Goal: Task Accomplishment & Management: Use online tool/utility

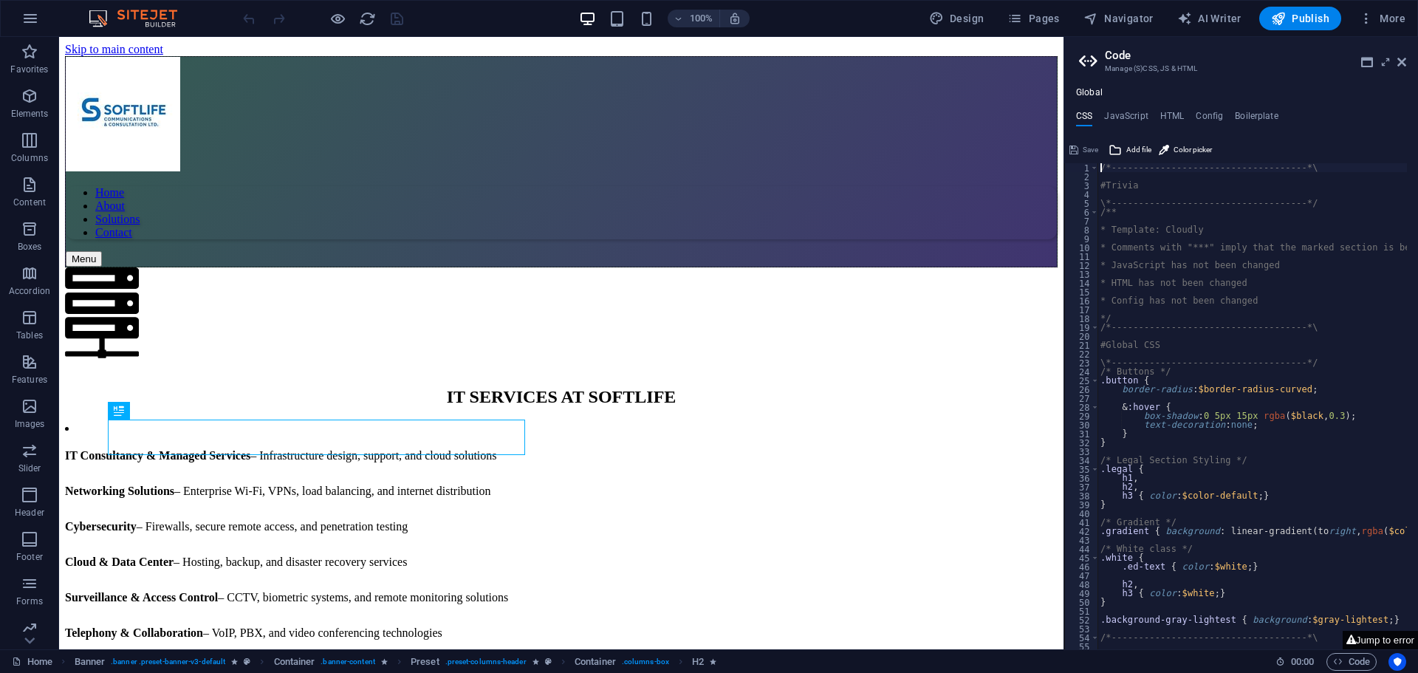
click at [1384, 635] on button "Jump to error" at bounding box center [1380, 640] width 75 height 18
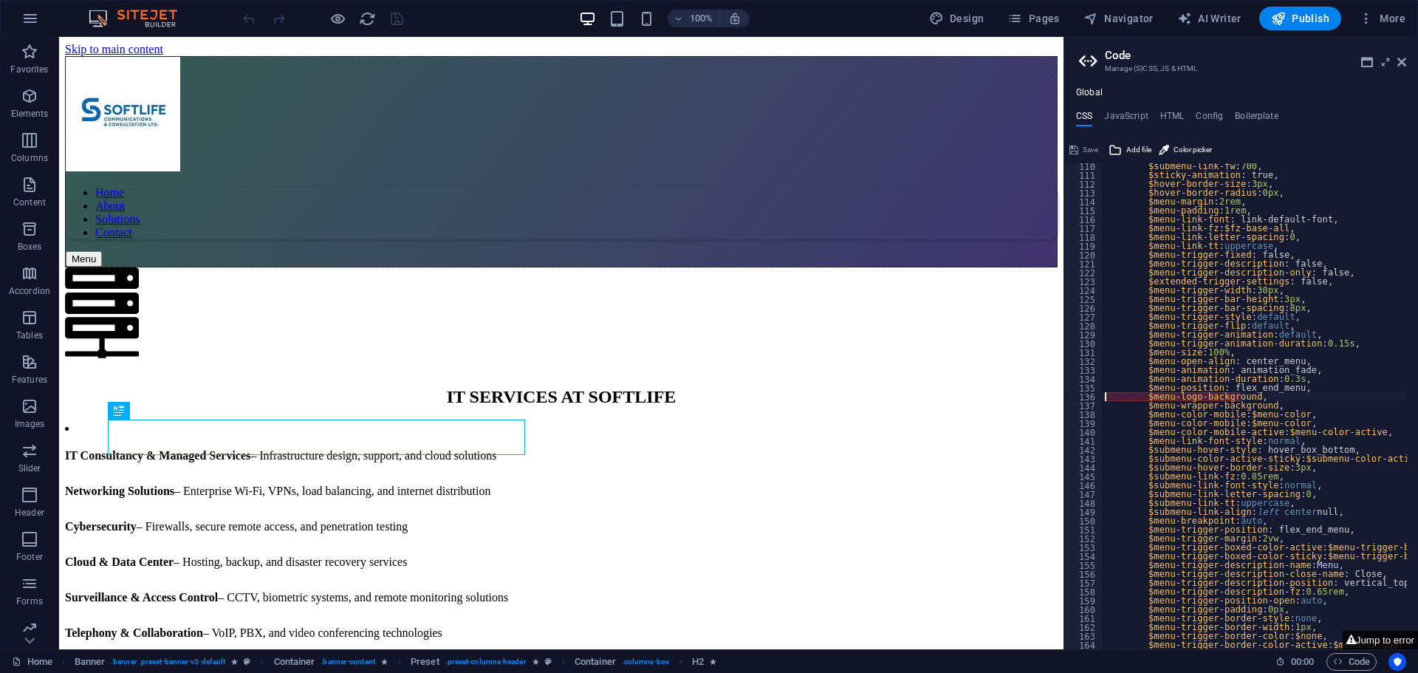
type textarea "$menu-logo-background,"
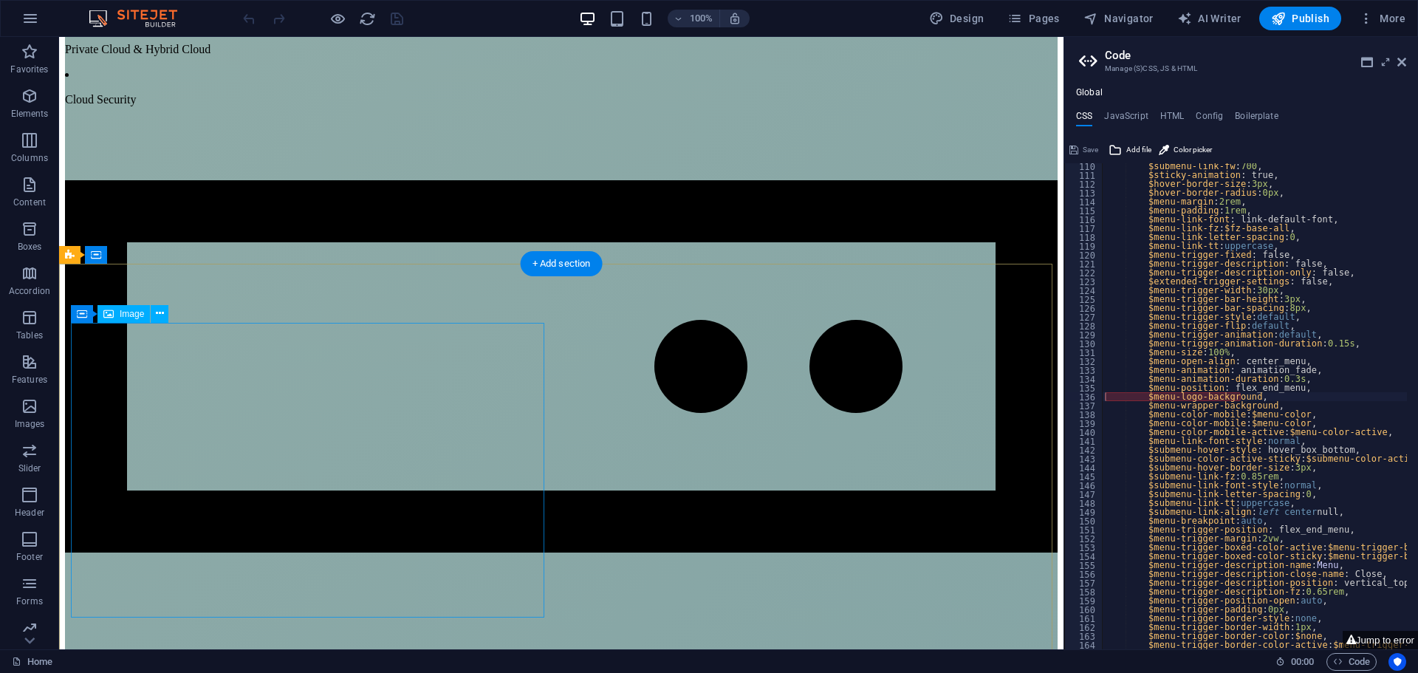
scroll to position [5033, 0]
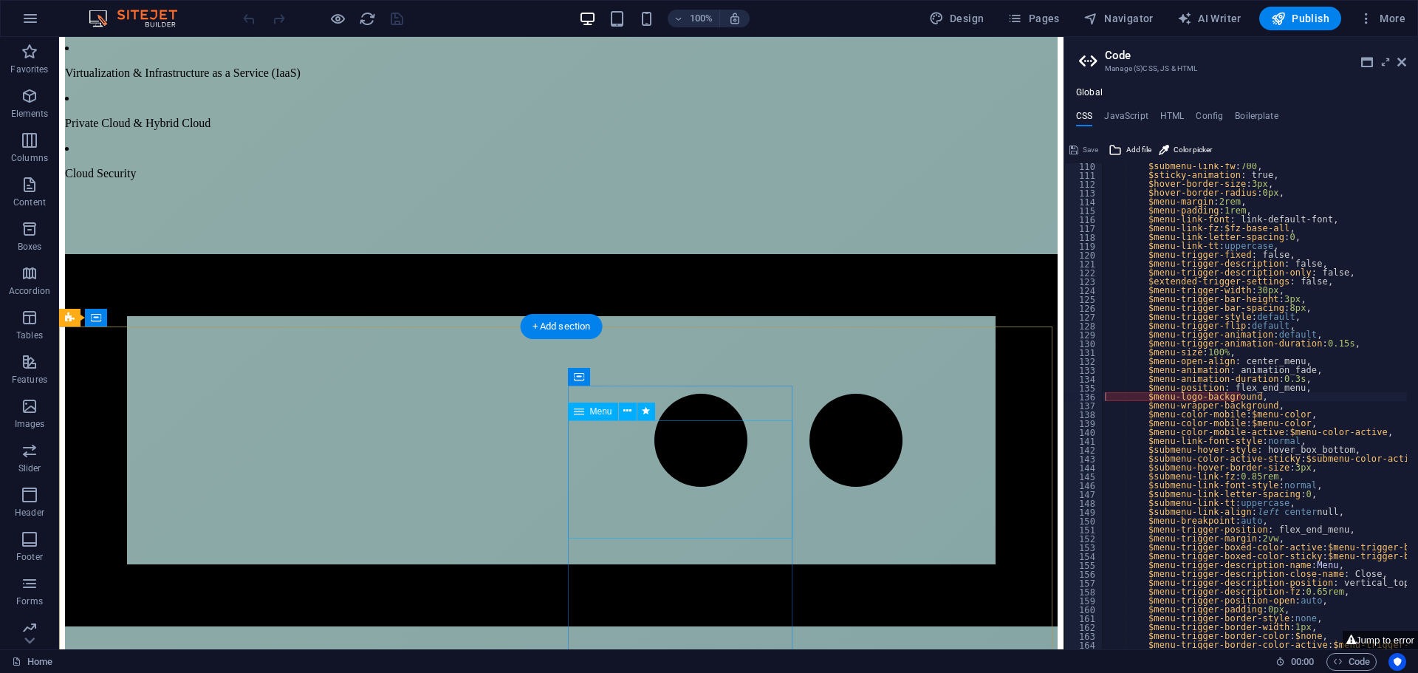
click at [652, 408] on button at bounding box center [646, 412] width 18 height 18
select select "flash"
select select "s"
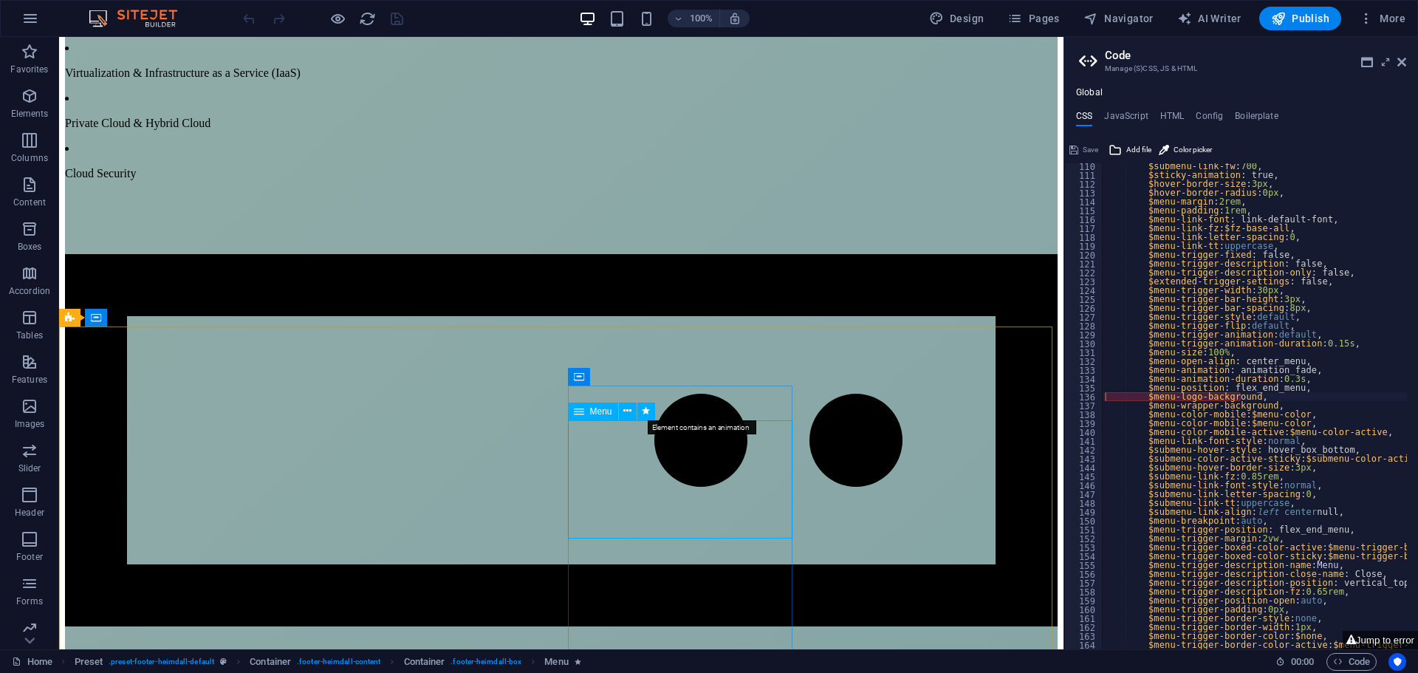
select select "scroll"
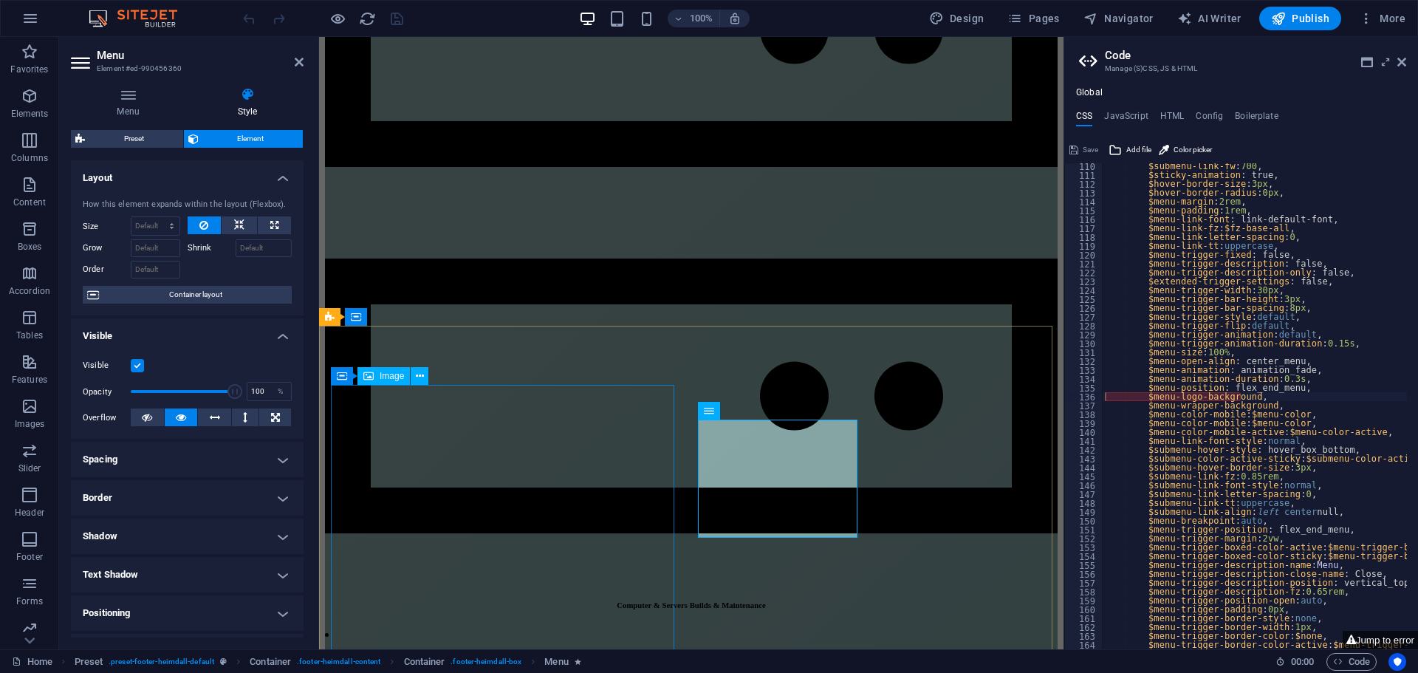
scroll to position [5661, 0]
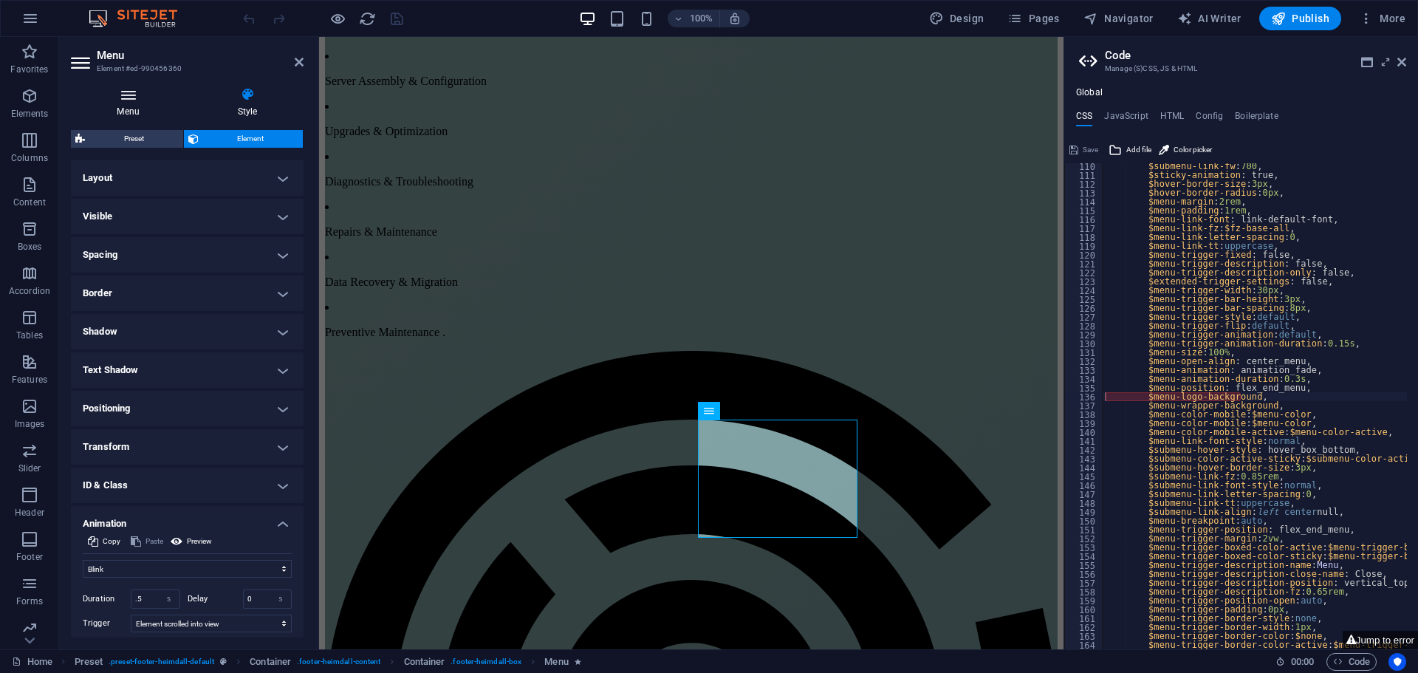
click at [118, 104] on h4 "Menu" at bounding box center [131, 102] width 120 height 31
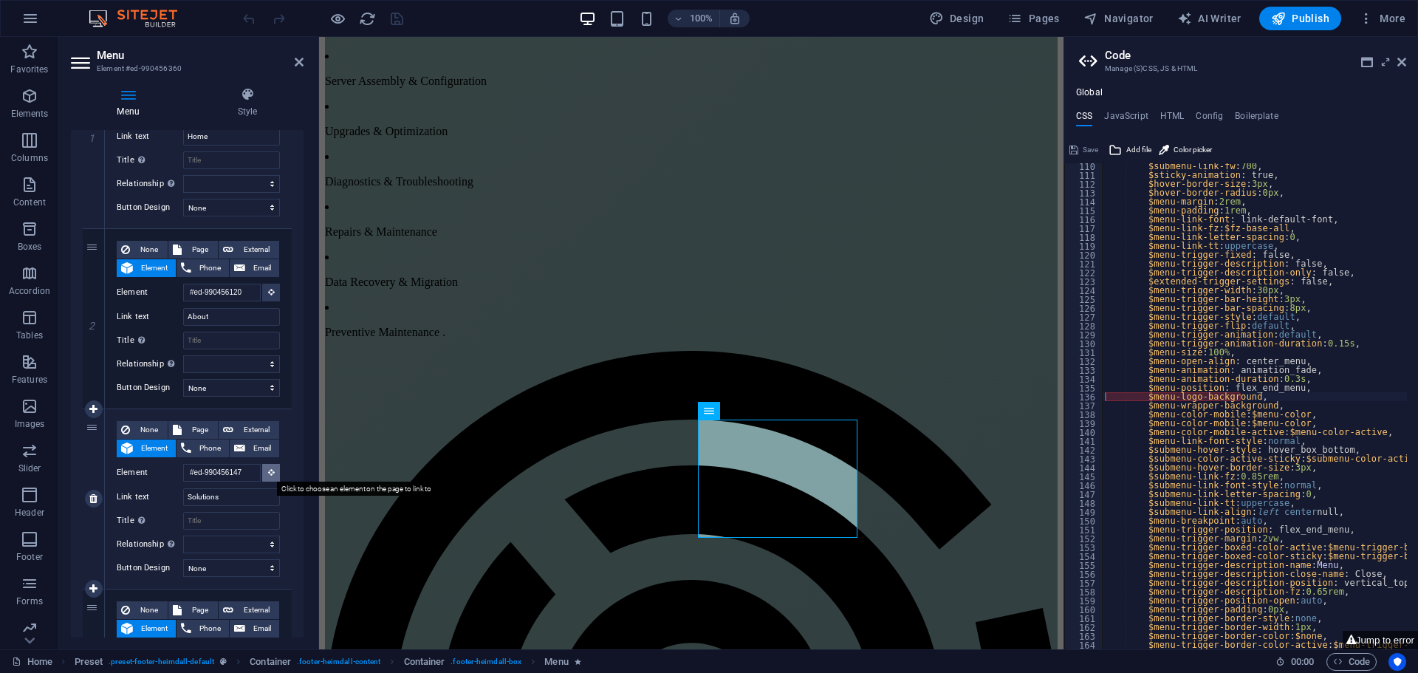
click at [268, 473] on icon at bounding box center [271, 471] width 7 height 7
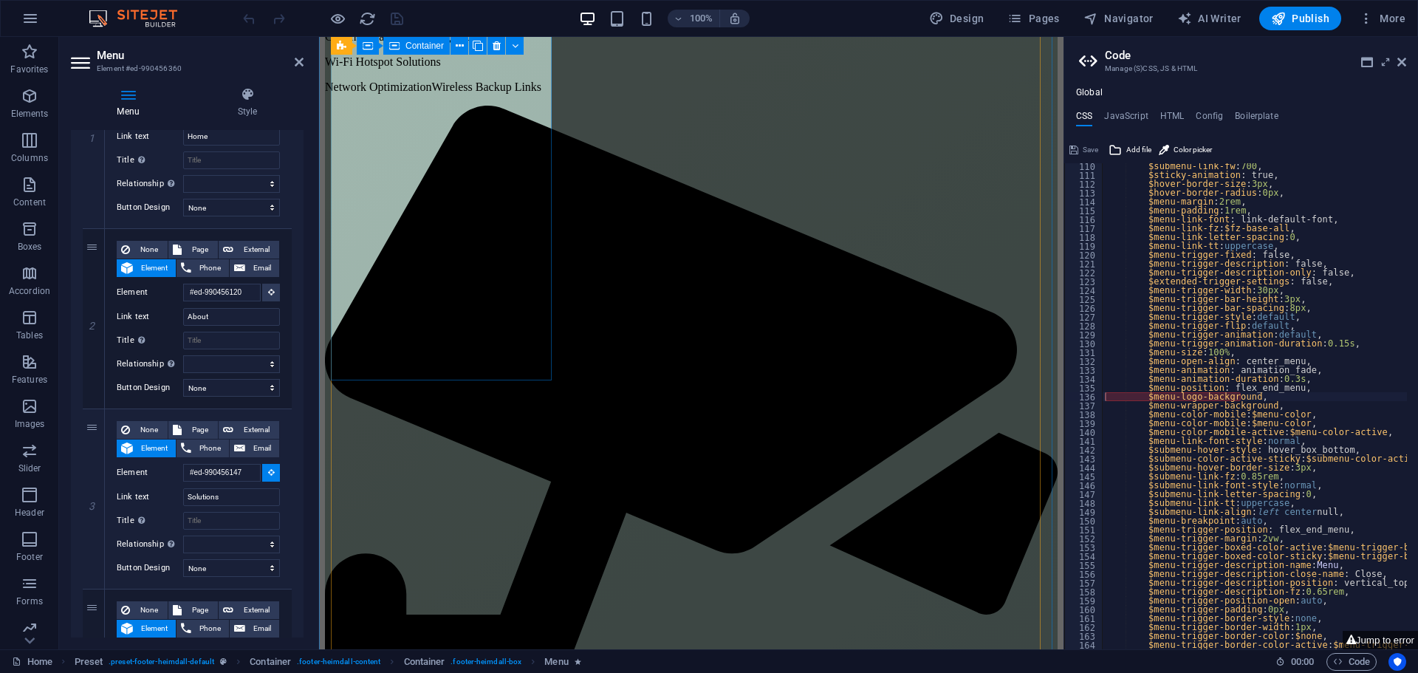
scroll to position [2042, 0]
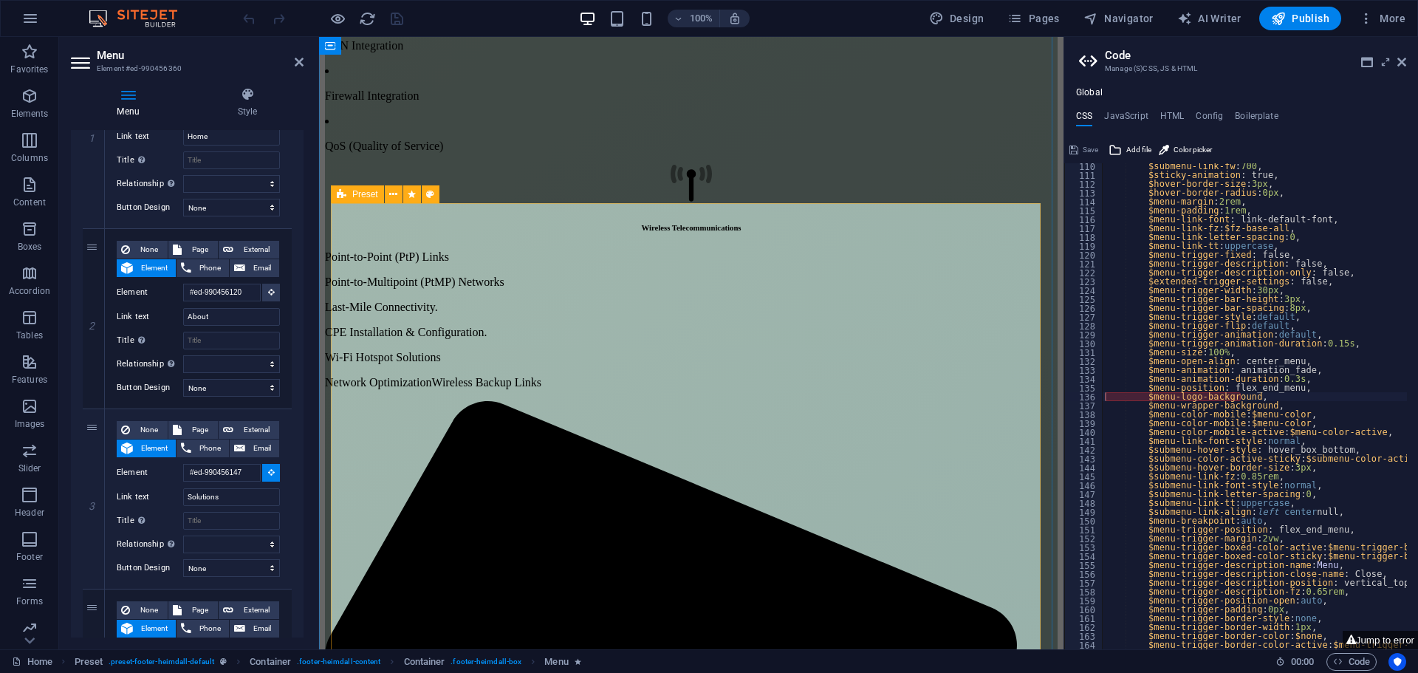
select select
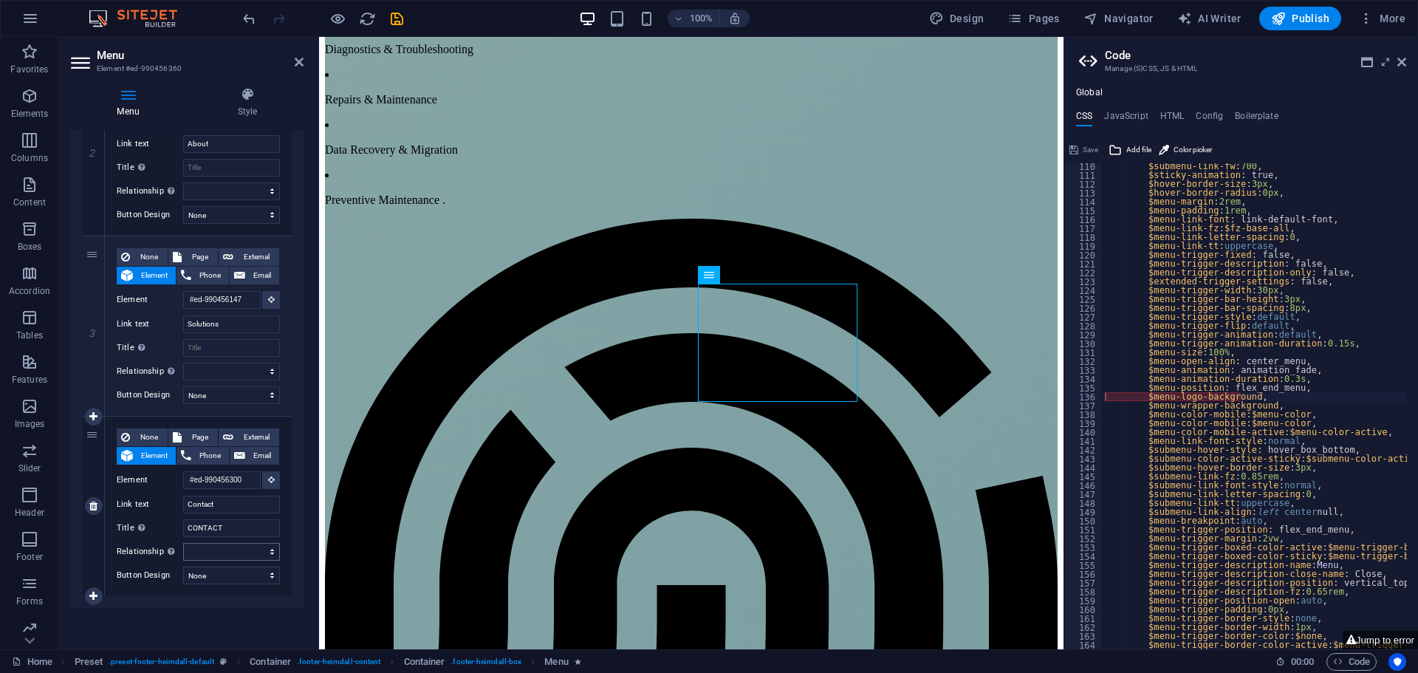
scroll to position [5797, 0]
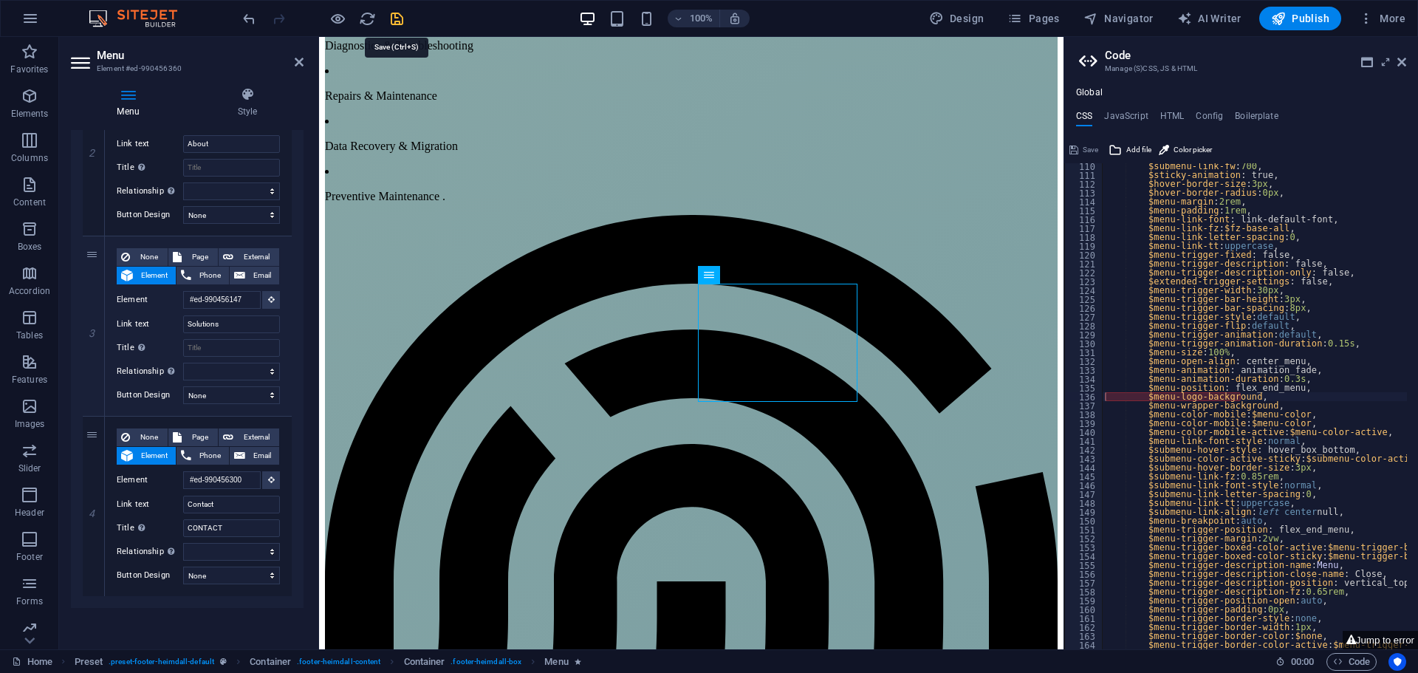
click at [403, 15] on icon "save" at bounding box center [397, 18] width 17 height 17
checkbox input "false"
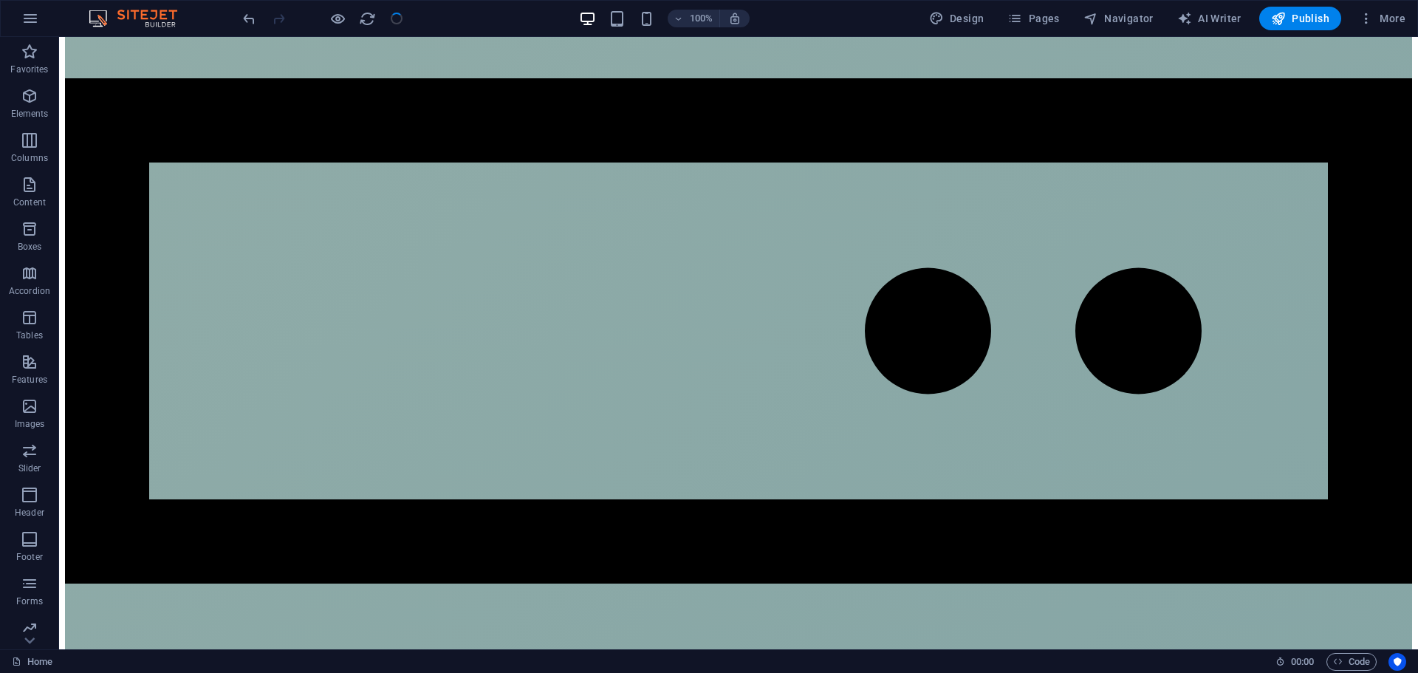
scroll to position [4928, 0]
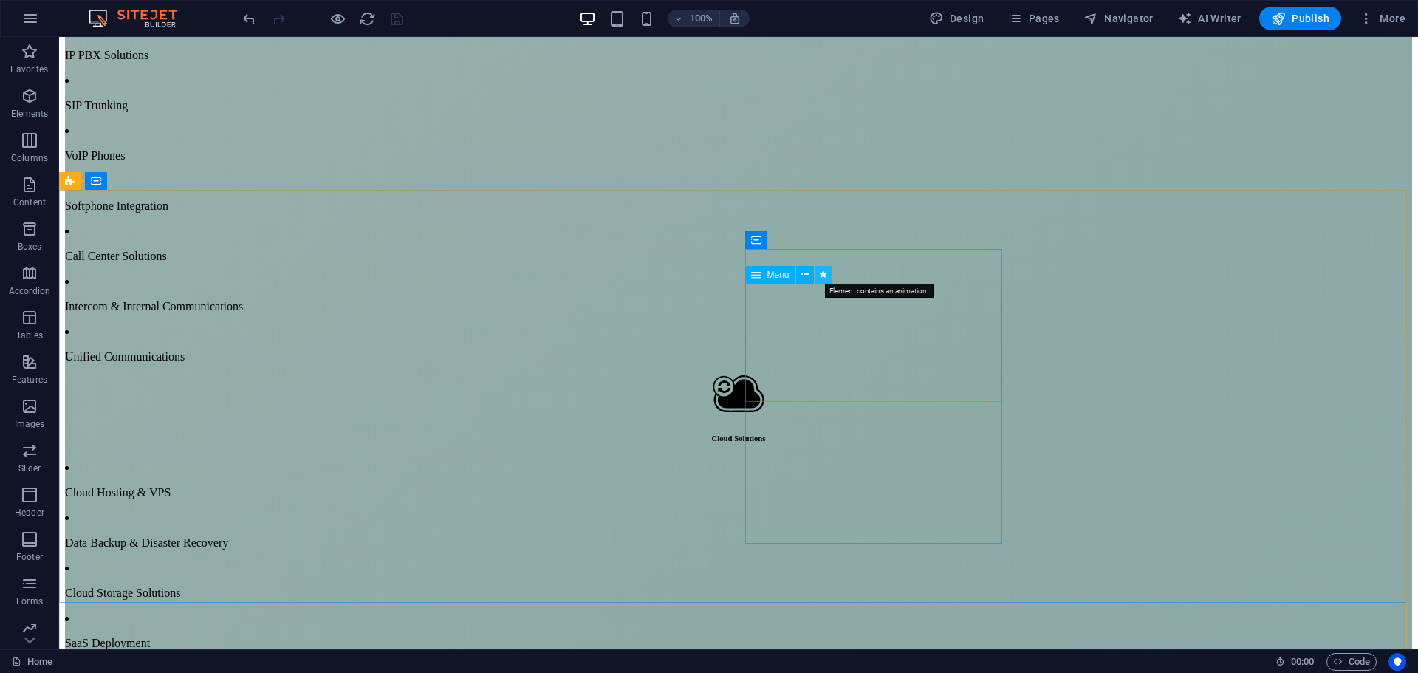
click at [820, 273] on icon at bounding box center [823, 275] width 8 height 16
select select "flash"
select select "s"
select select "scroll"
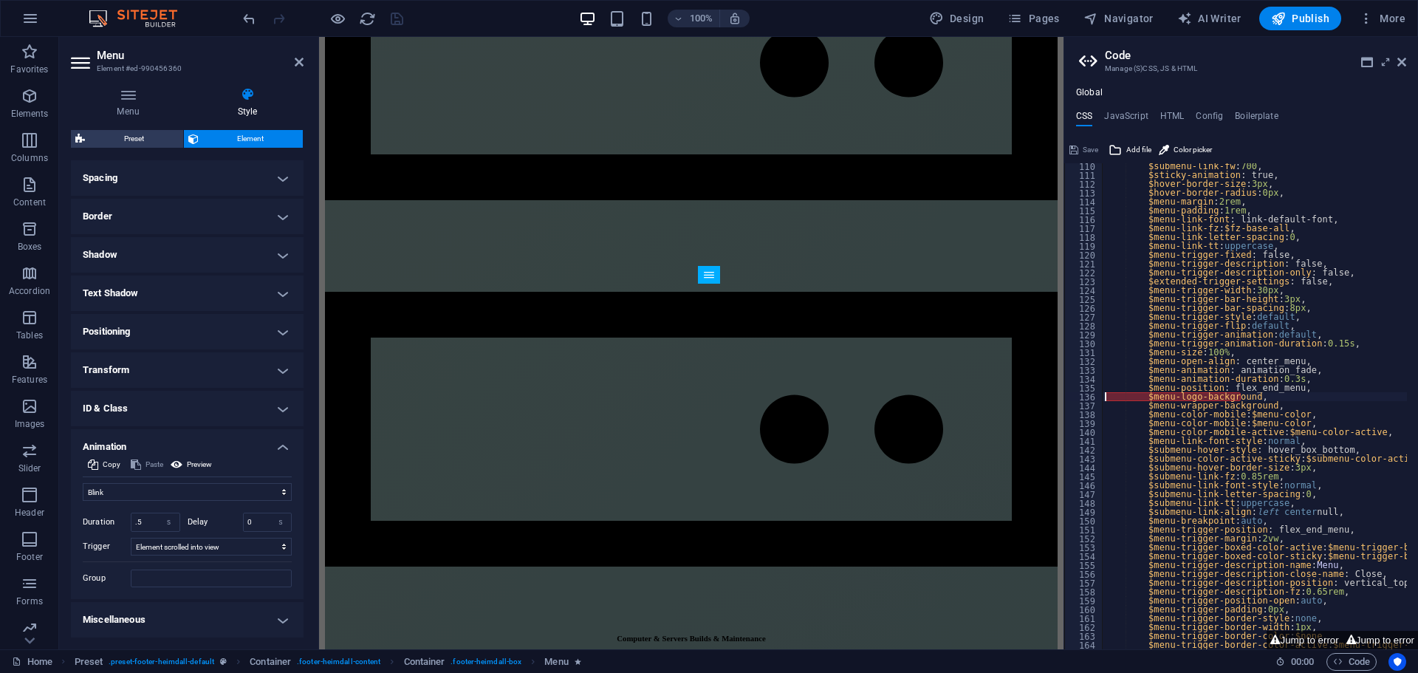
scroll to position [5797, 0]
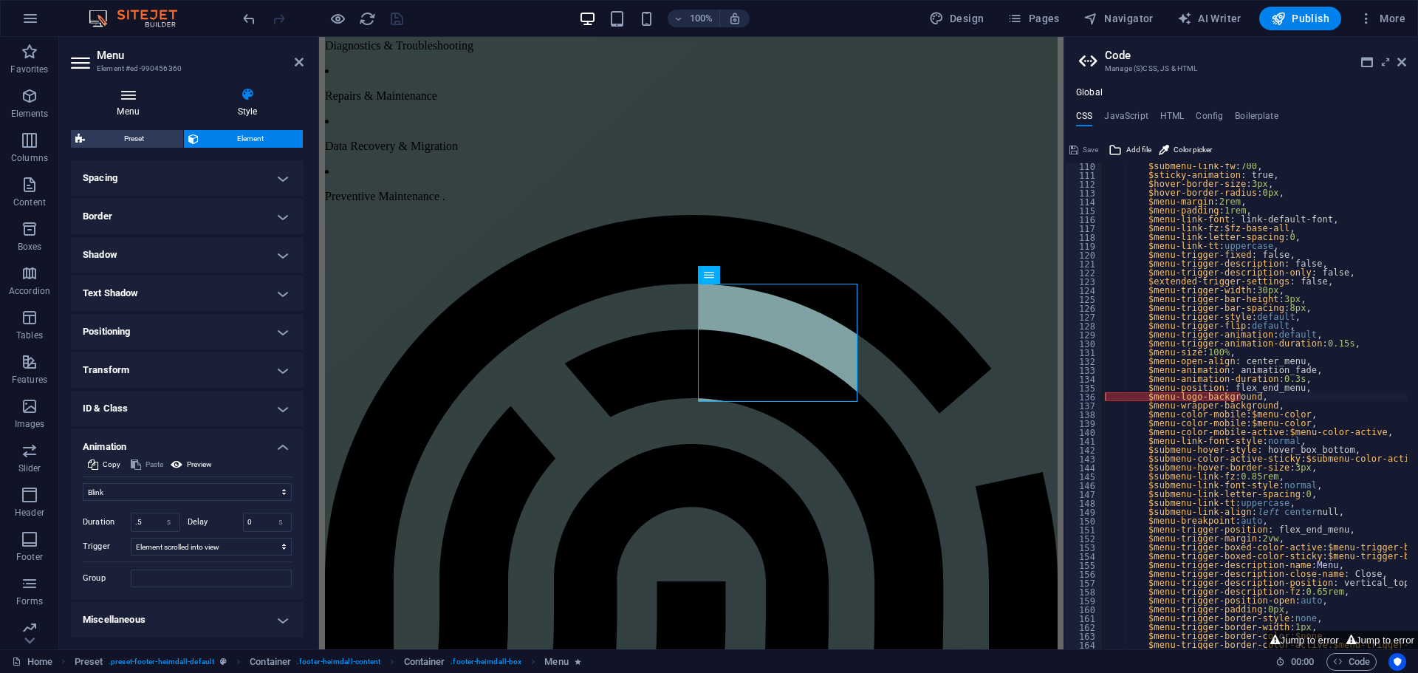
click at [127, 98] on icon at bounding box center [128, 94] width 114 height 15
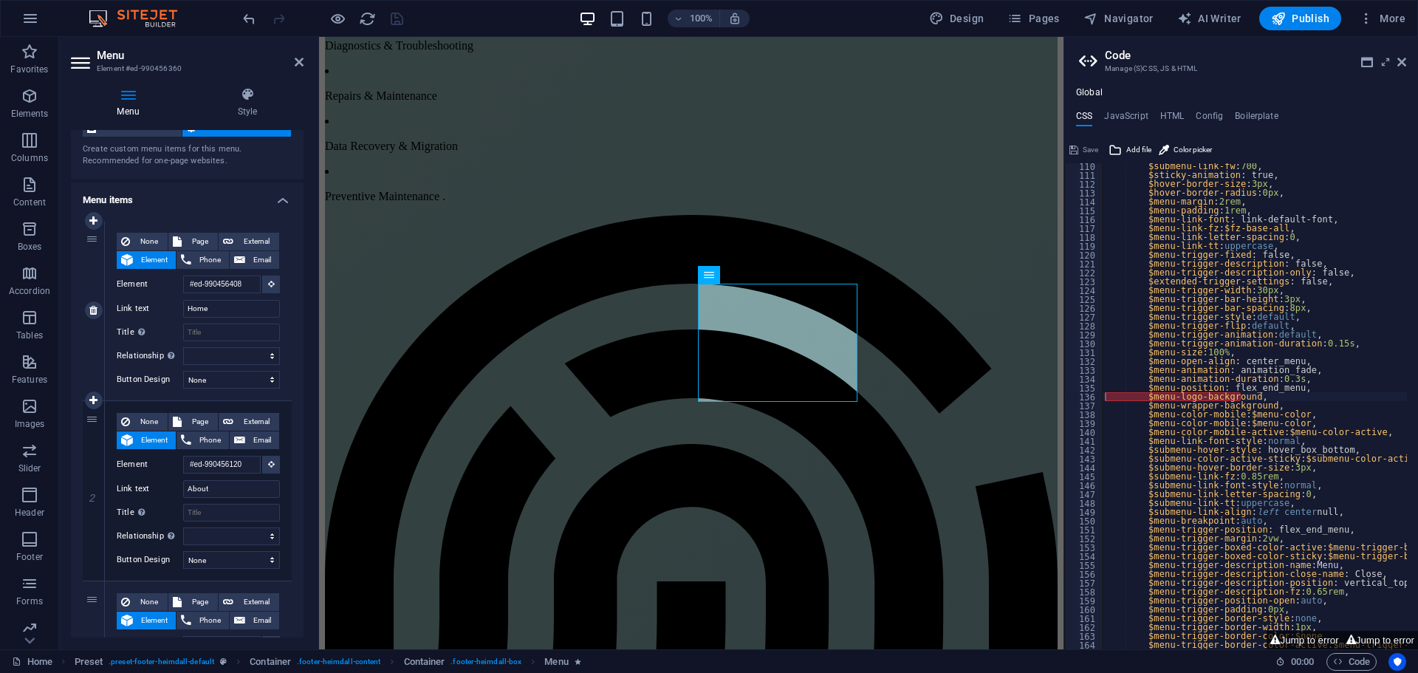
scroll to position [74, 0]
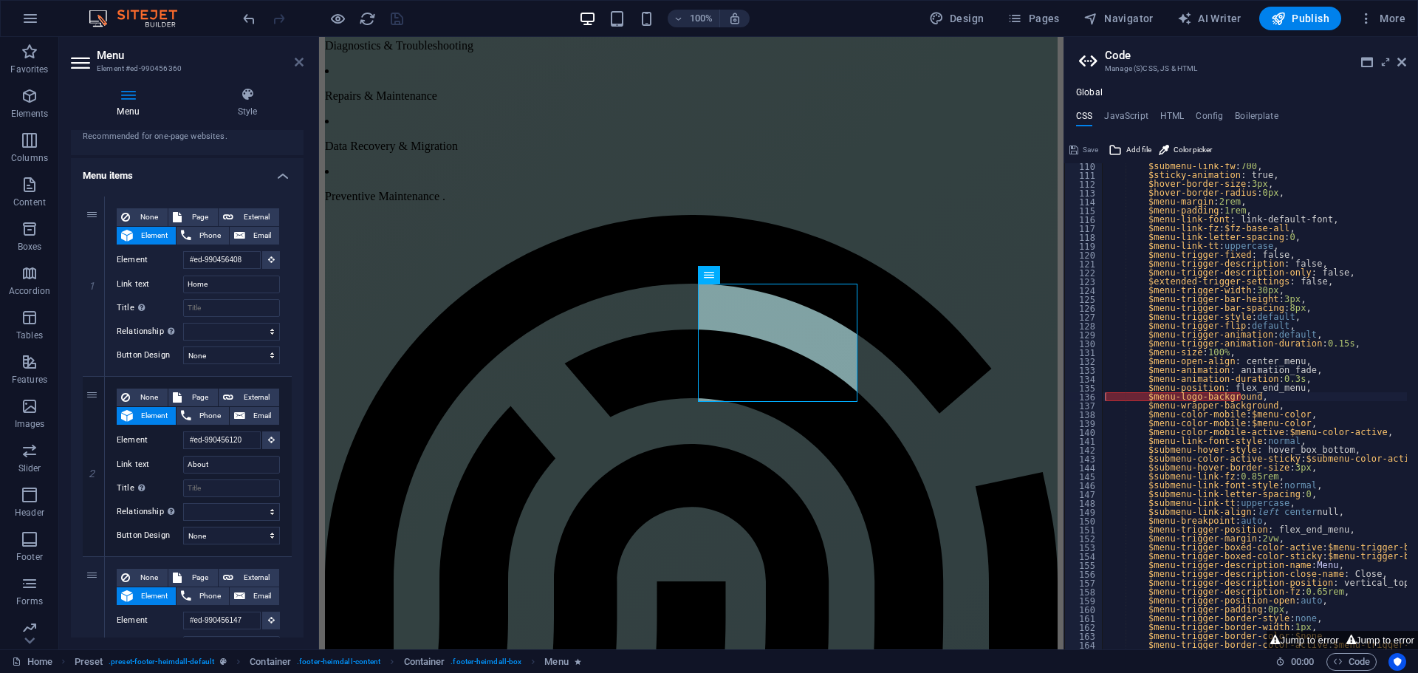
click at [301, 61] on icon at bounding box center [299, 62] width 9 height 12
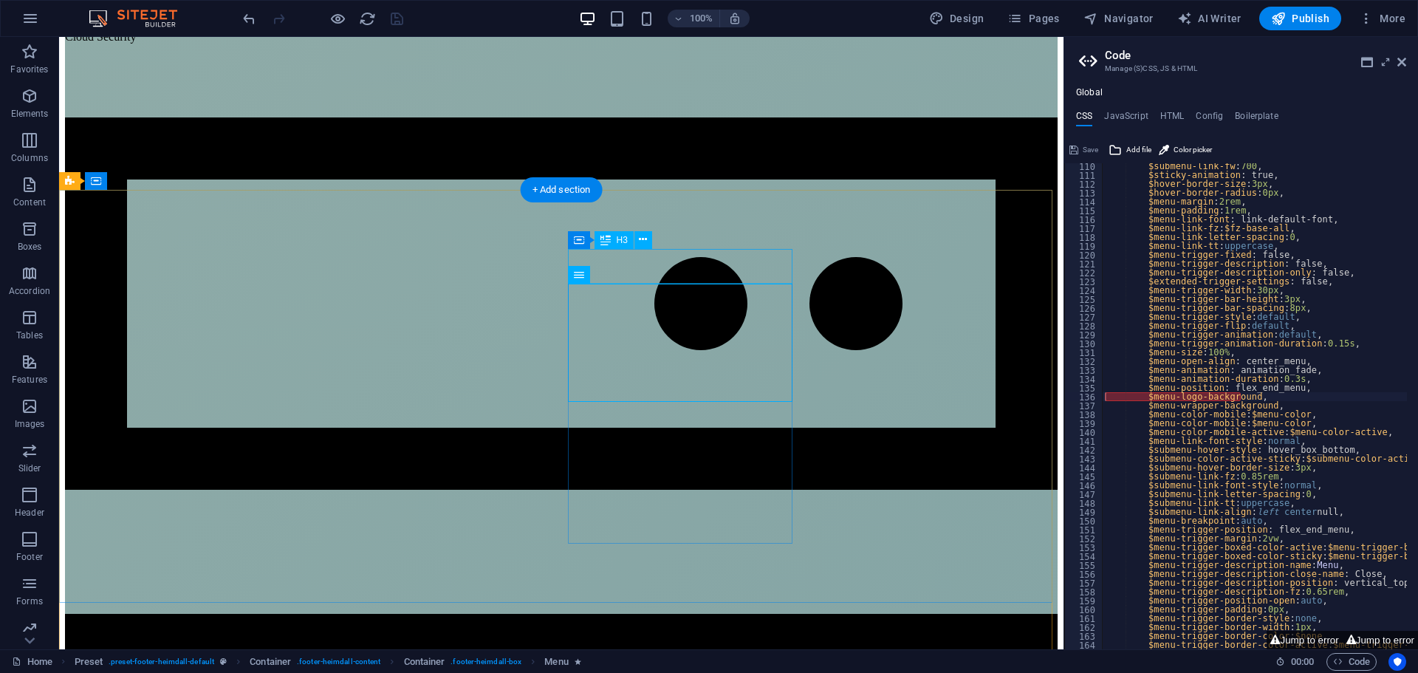
click at [644, 234] on icon at bounding box center [643, 240] width 8 height 16
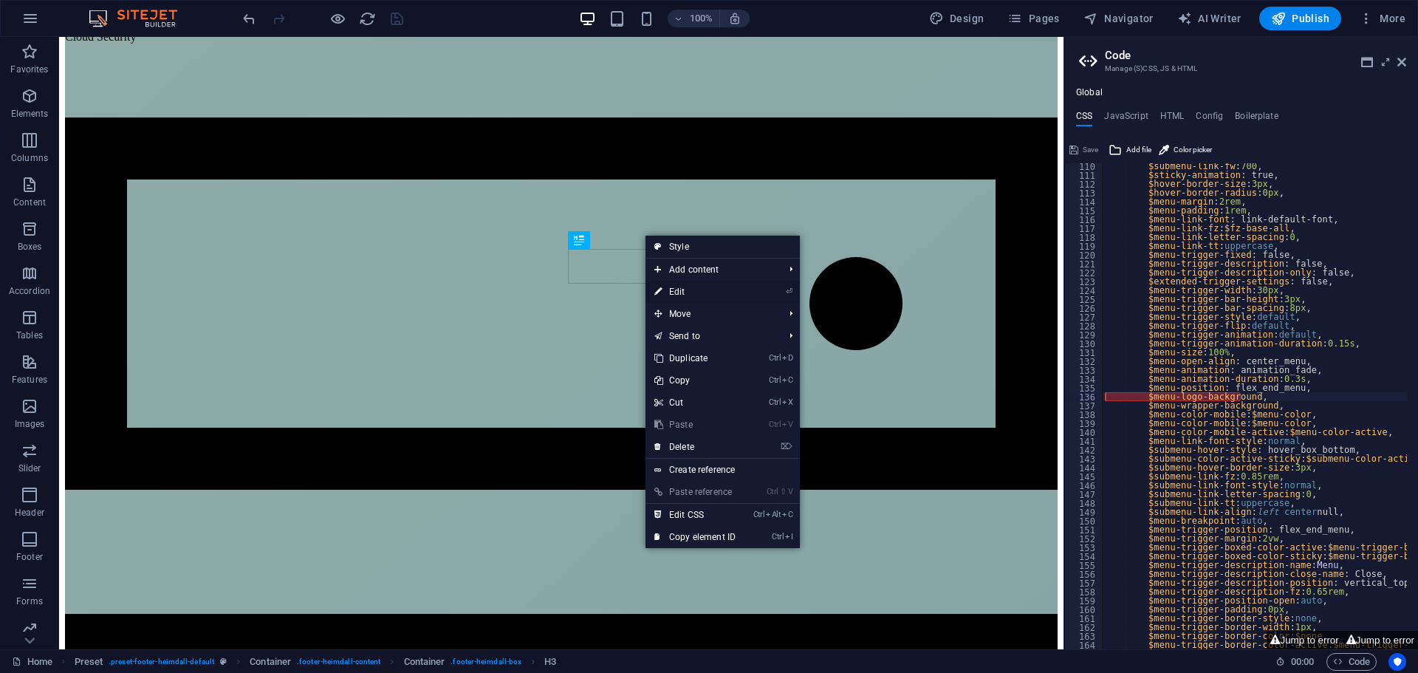
drag, startPoint x: 690, startPoint y: 290, endPoint x: 4, endPoint y: 182, distance: 694.7
click at [690, 290] on link "⏎ Edit" at bounding box center [695, 292] width 99 height 22
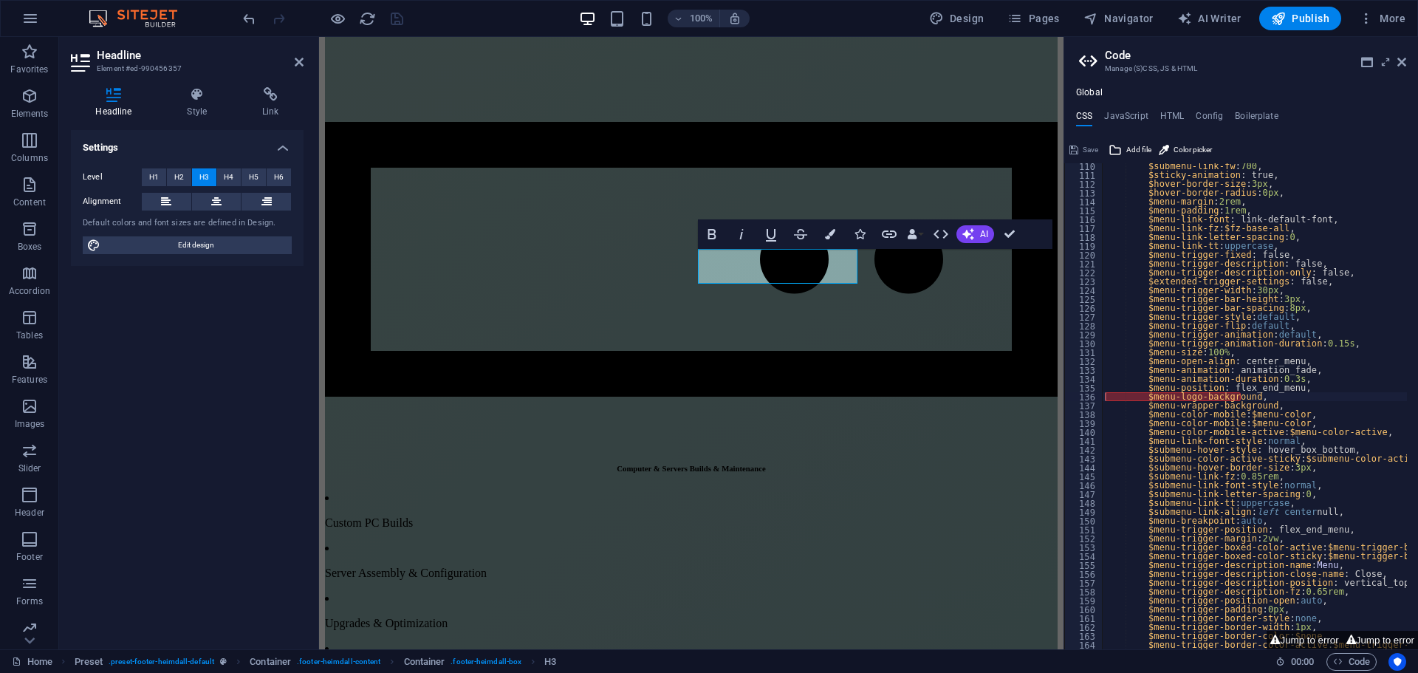
scroll to position [5797, 0]
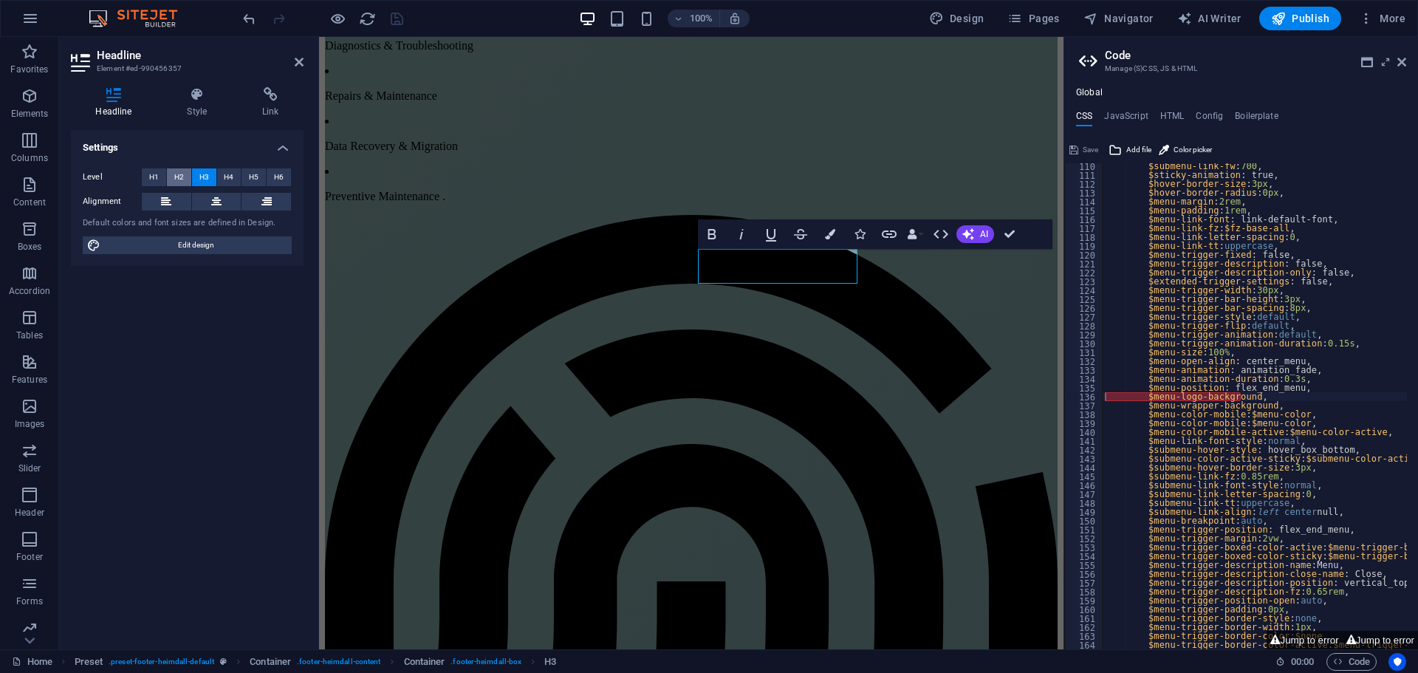
click at [182, 177] on span "H2" at bounding box center [179, 177] width 10 height 18
click at [200, 177] on span "H3" at bounding box center [204, 177] width 10 height 18
click at [712, 238] on icon "button" at bounding box center [712, 234] width 18 height 18
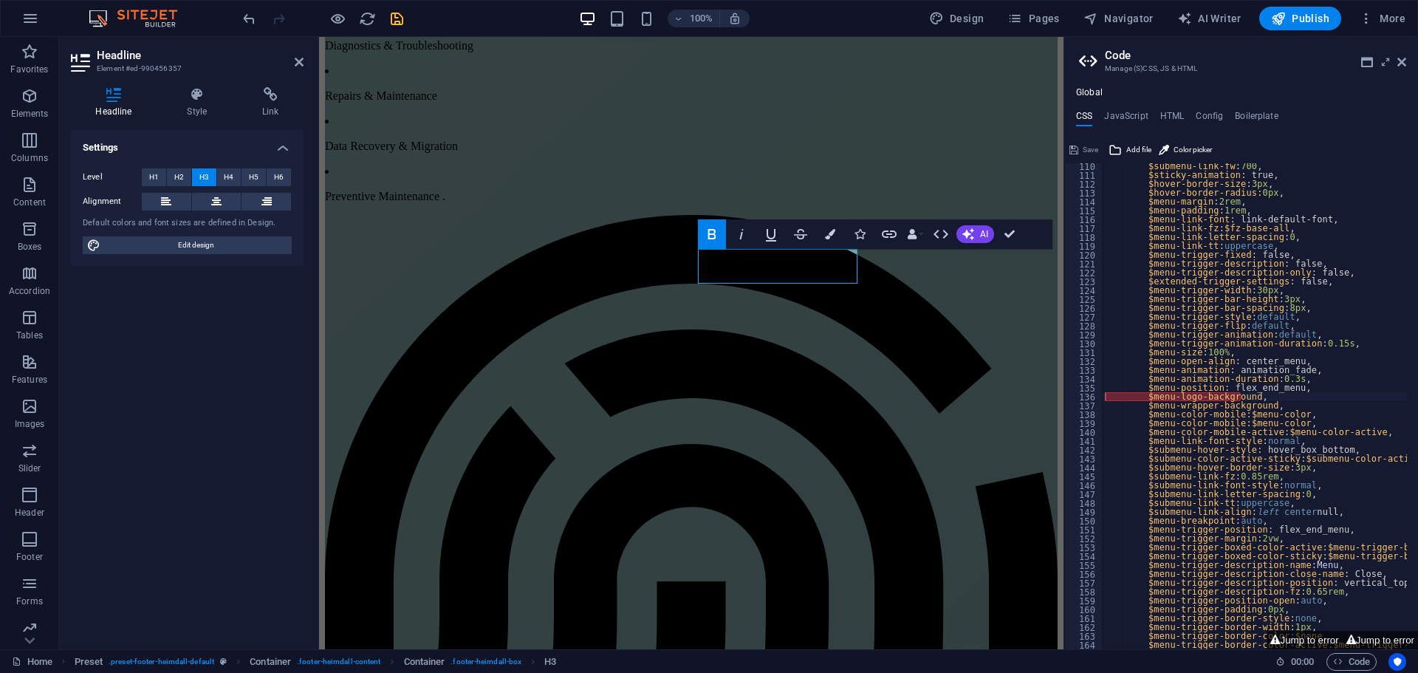
click at [714, 237] on icon "button" at bounding box center [712, 234] width 8 height 10
click at [194, 95] on icon at bounding box center [197, 94] width 69 height 15
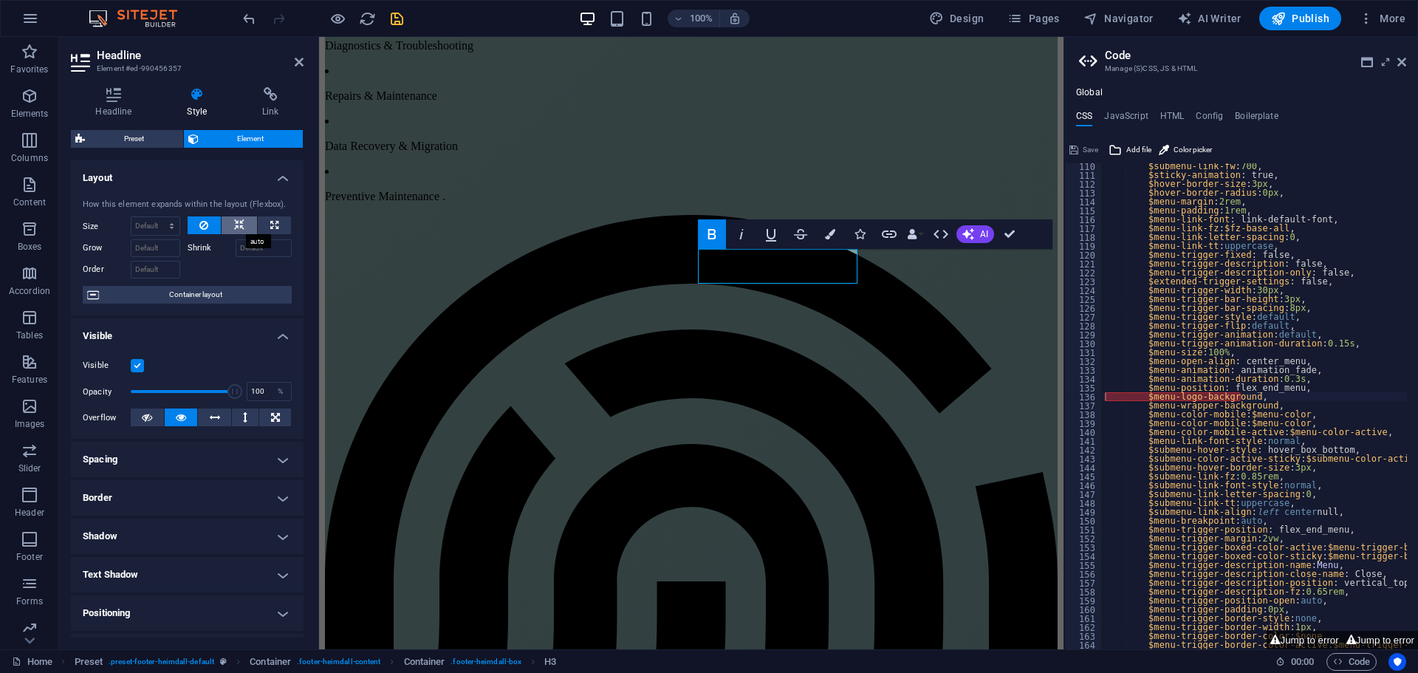
click at [243, 226] on button at bounding box center [239, 225] width 35 height 18
click at [199, 228] on icon at bounding box center [203, 225] width 9 height 18
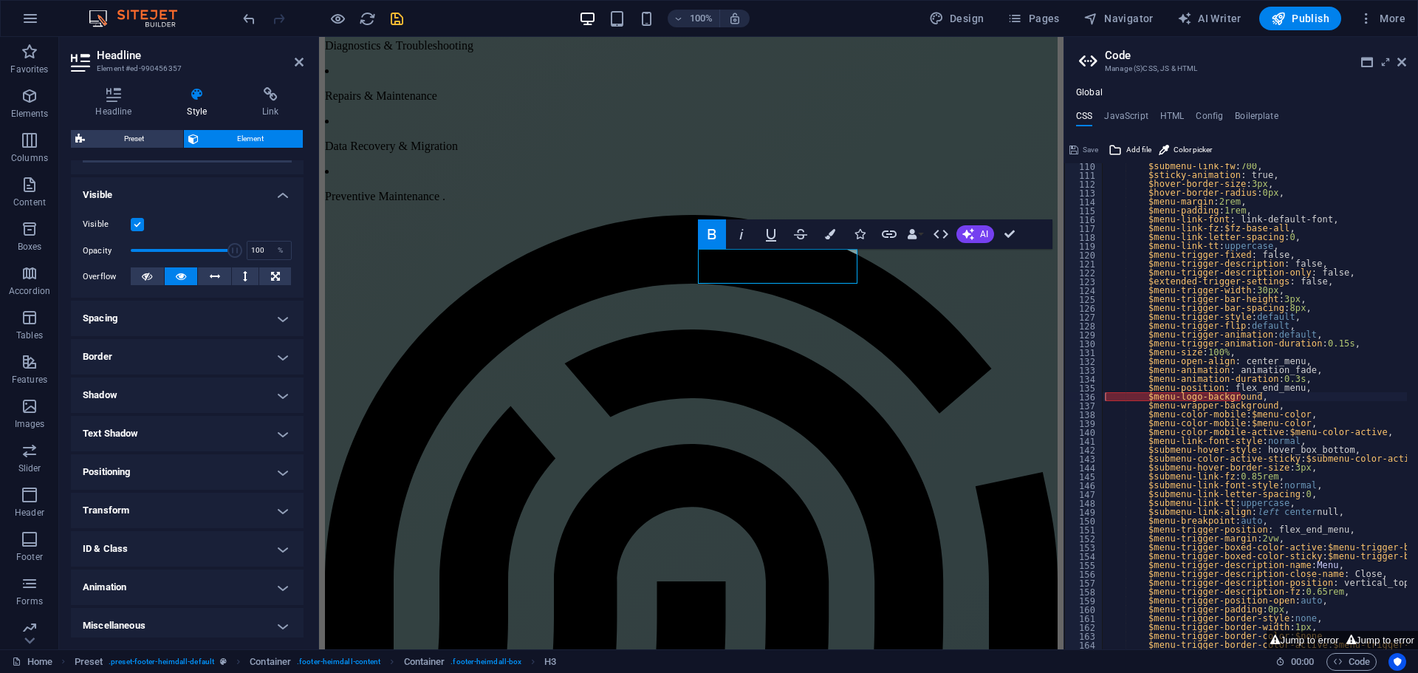
scroll to position [147, 0]
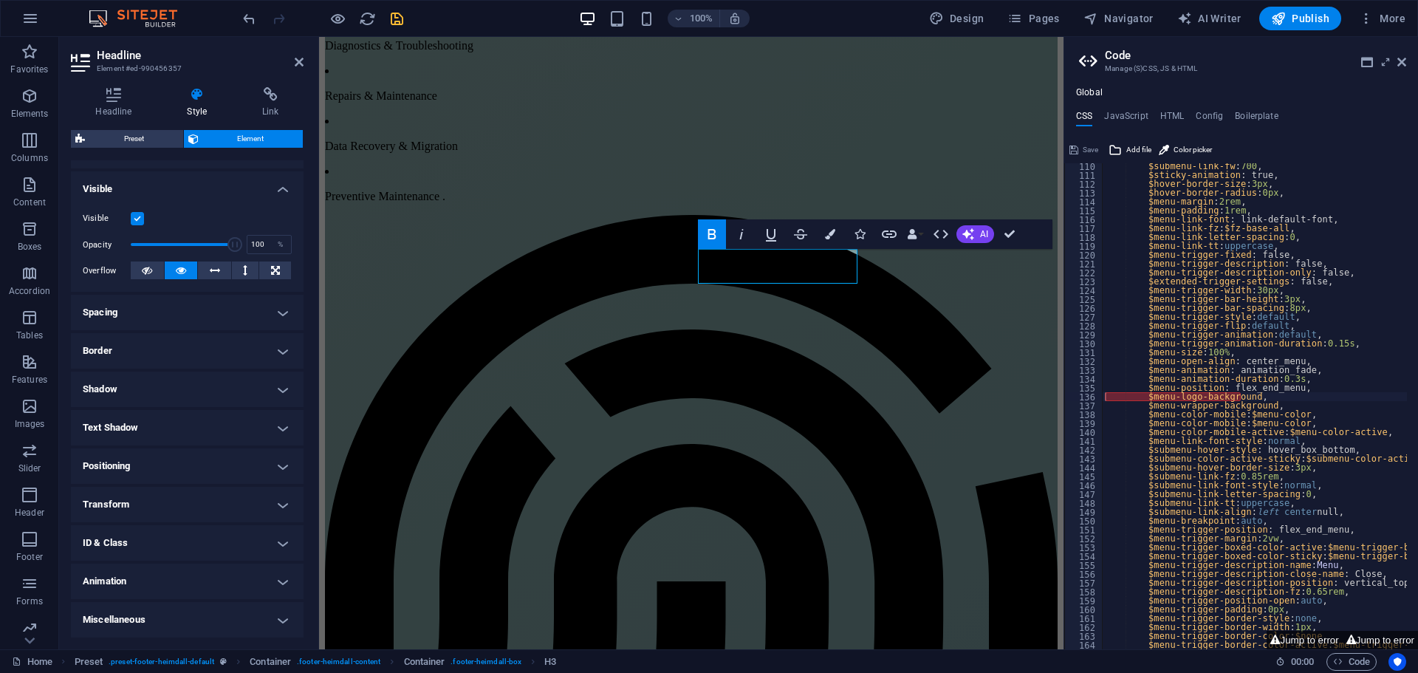
click at [191, 469] on h4 "Positioning" at bounding box center [187, 465] width 233 height 35
click at [278, 497] on span "Sticky" at bounding box center [275, 496] width 19 height 18
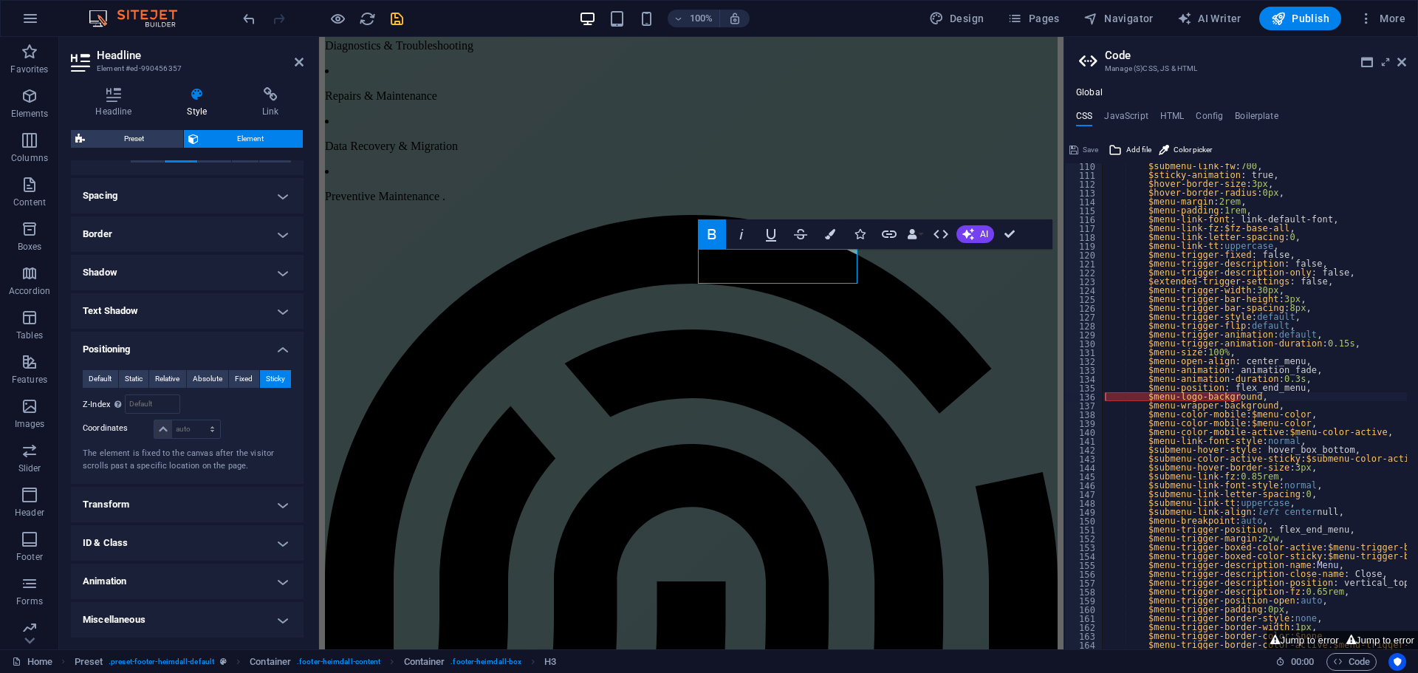
click at [211, 502] on h4 "Transform" at bounding box center [187, 504] width 233 height 35
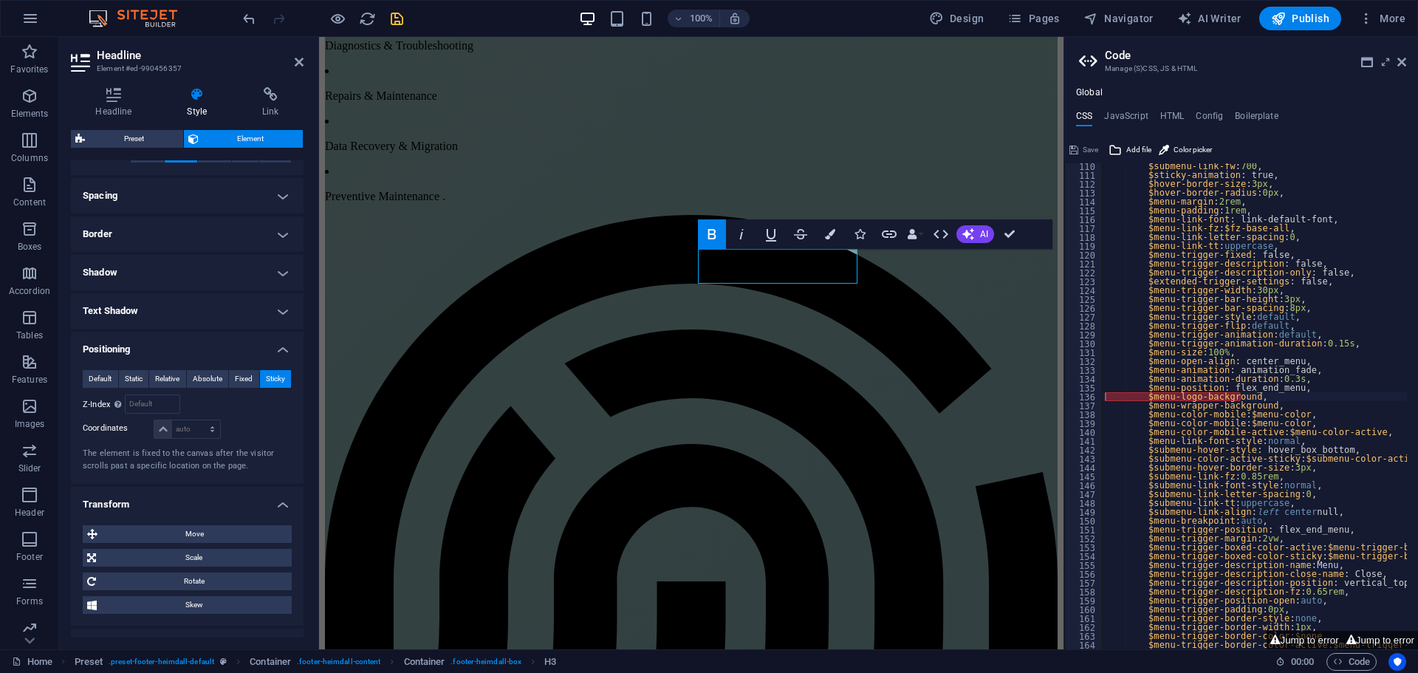
click at [211, 502] on h4 "Transform" at bounding box center [187, 500] width 233 height 27
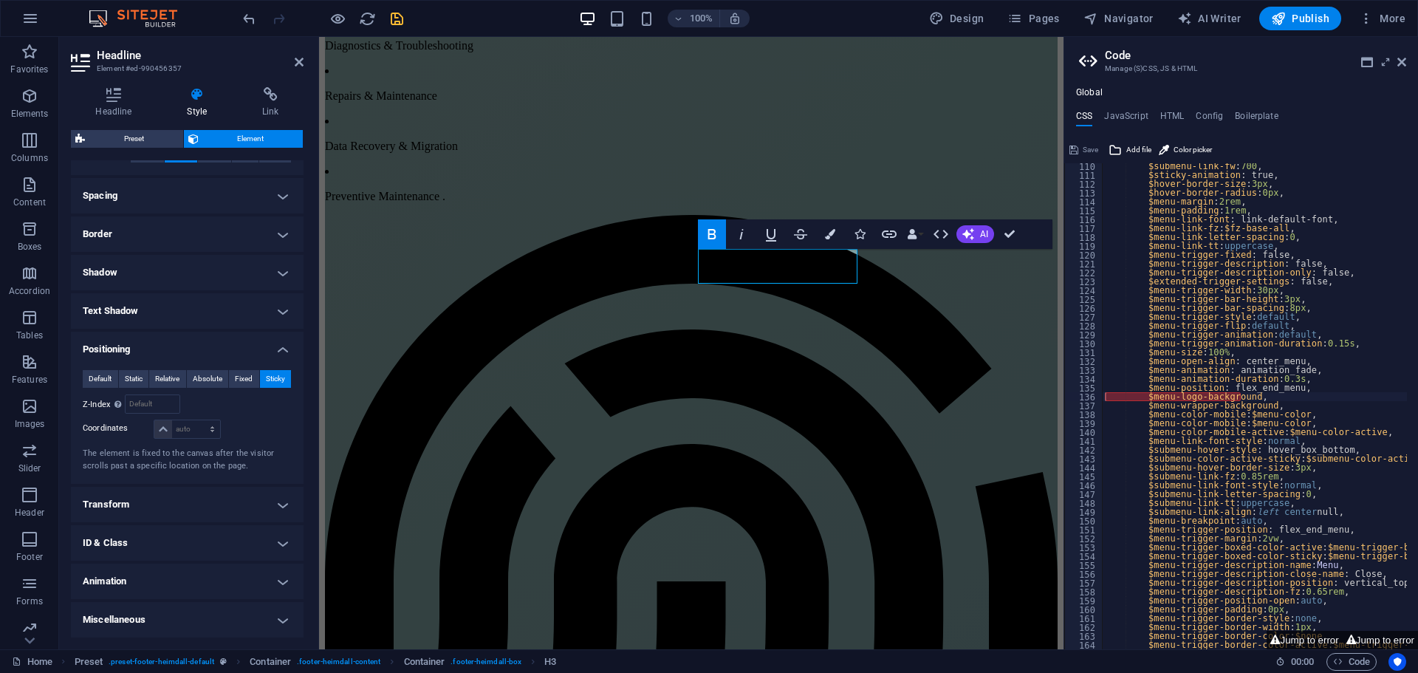
click at [221, 579] on h4 "Animation" at bounding box center [187, 581] width 233 height 35
click at [221, 579] on h4 "Animation" at bounding box center [187, 577] width 233 height 27
click at [202, 576] on h4 "Animation" at bounding box center [187, 581] width 233 height 35
click at [204, 620] on select "Don't animate Show / Hide Slide up/down Zoom in/out Slide left to right Slide r…" at bounding box center [187, 627] width 209 height 18
select select "flash"
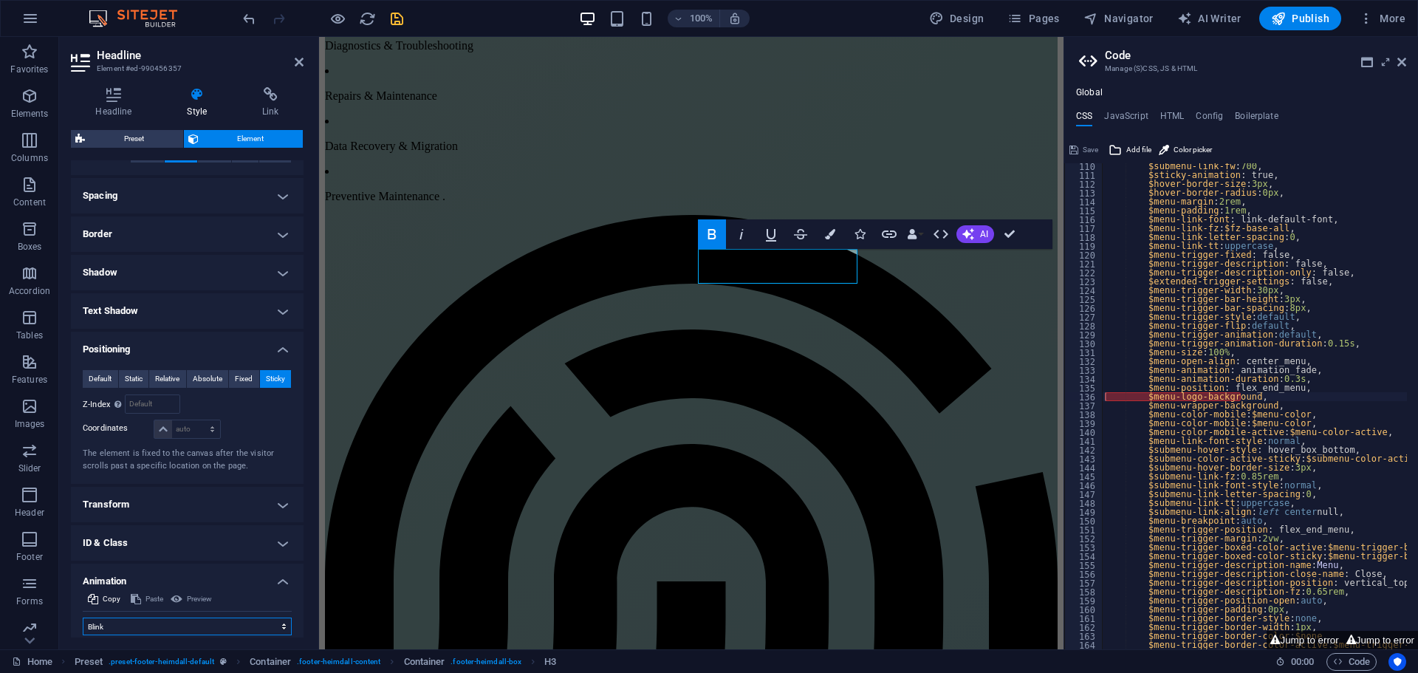
click at [83, 618] on select "Don't animate Show / Hide Slide up/down Zoom in/out Slide left to right Slide r…" at bounding box center [187, 627] width 209 height 18
select select "scroll"
click at [148, 624] on select "Don't animate Show / Hide Slide up/down Zoom in/out Slide left to right Slide r…" at bounding box center [187, 627] width 209 height 18
select select "pulse"
click at [83, 618] on select "Don't animate Show / Hide Slide up/down Zoom in/out Slide left to right Slide r…" at bounding box center [187, 627] width 209 height 18
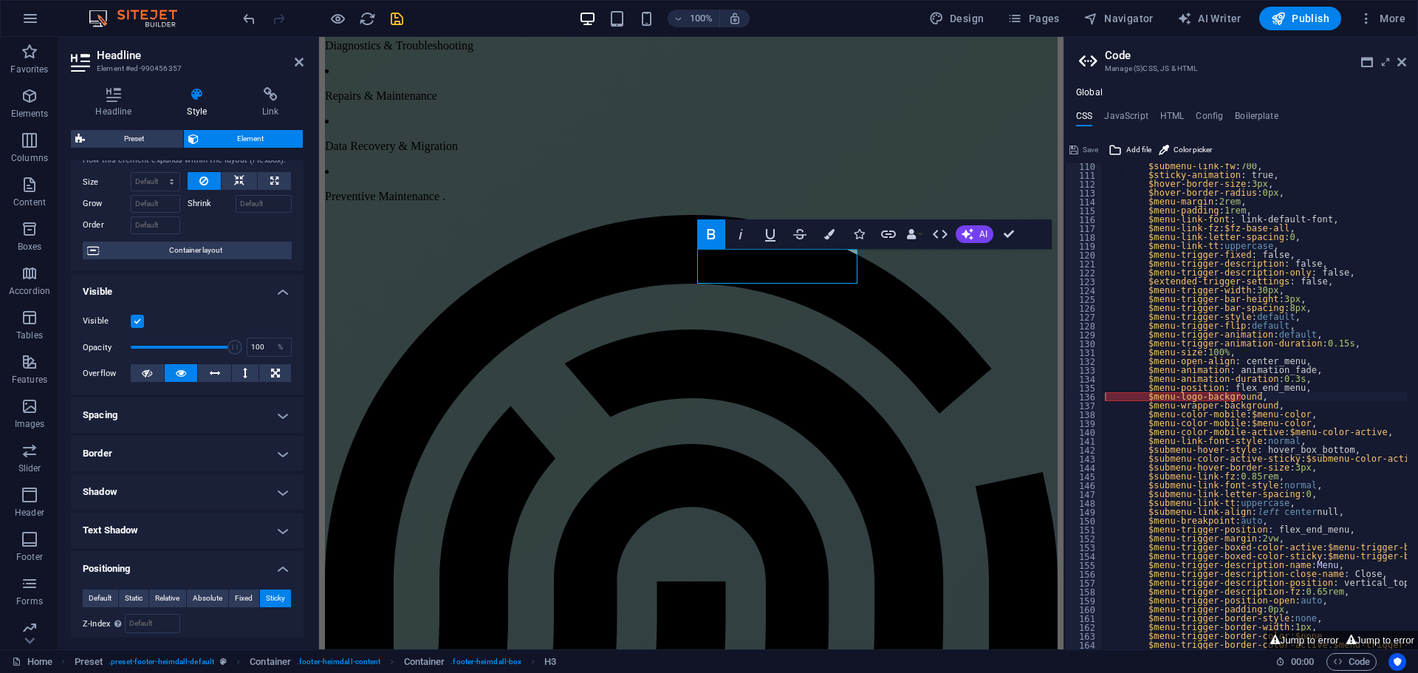
scroll to position [0, 0]
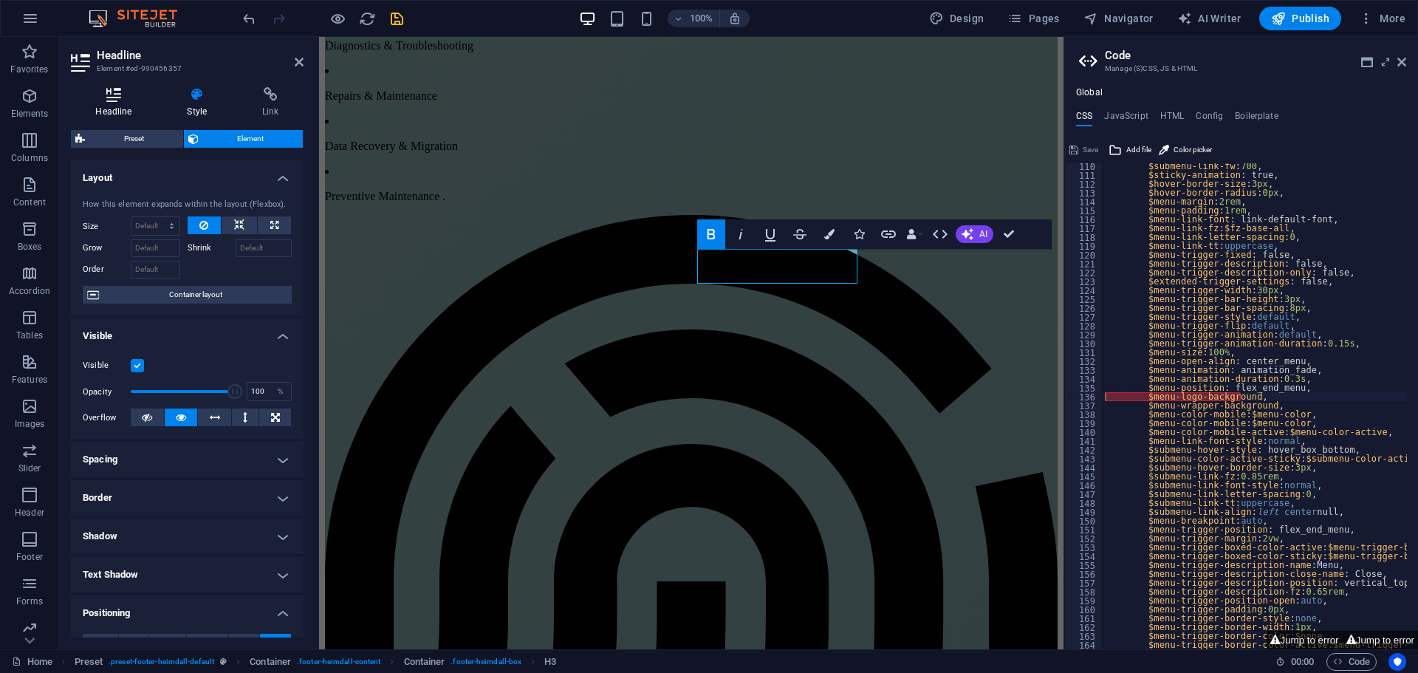
click at [108, 103] on h4 "Headline" at bounding box center [117, 102] width 92 height 31
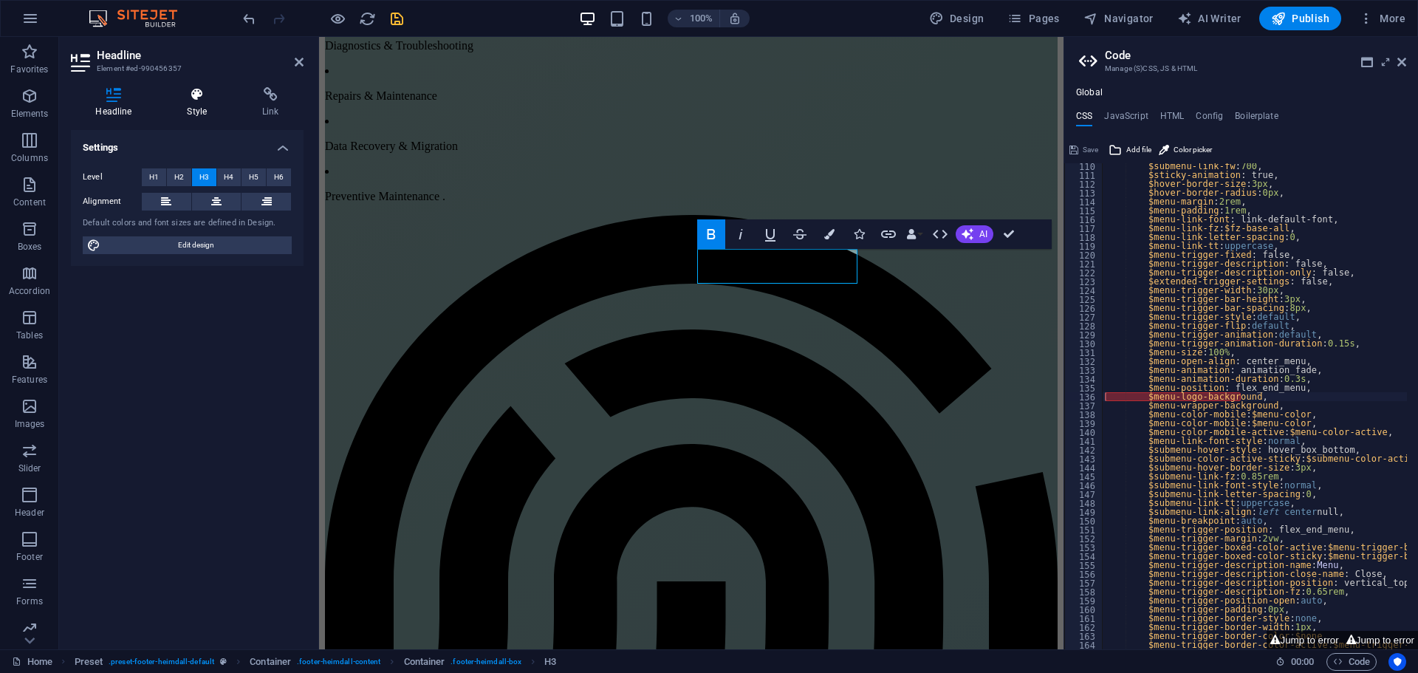
click at [193, 105] on h4 "Style" at bounding box center [200, 102] width 75 height 31
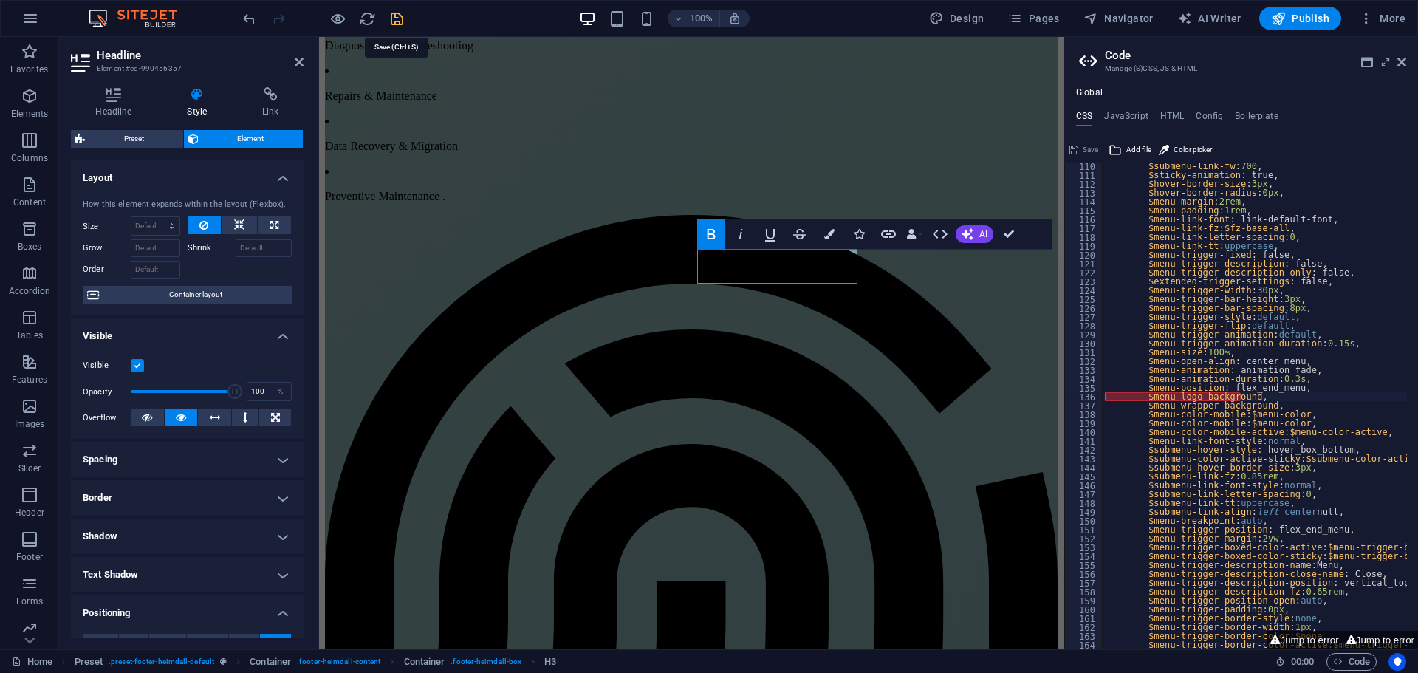
click at [401, 20] on icon "save" at bounding box center [397, 18] width 17 height 17
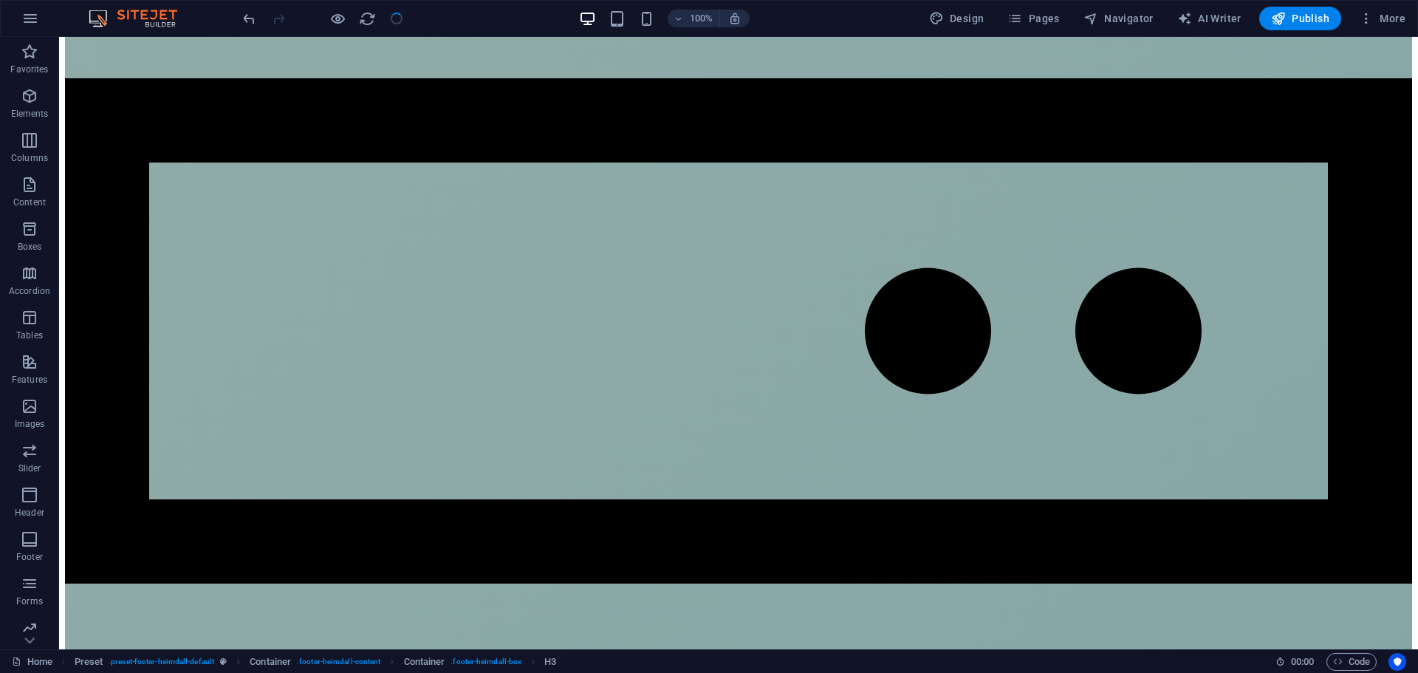
checkbox input "false"
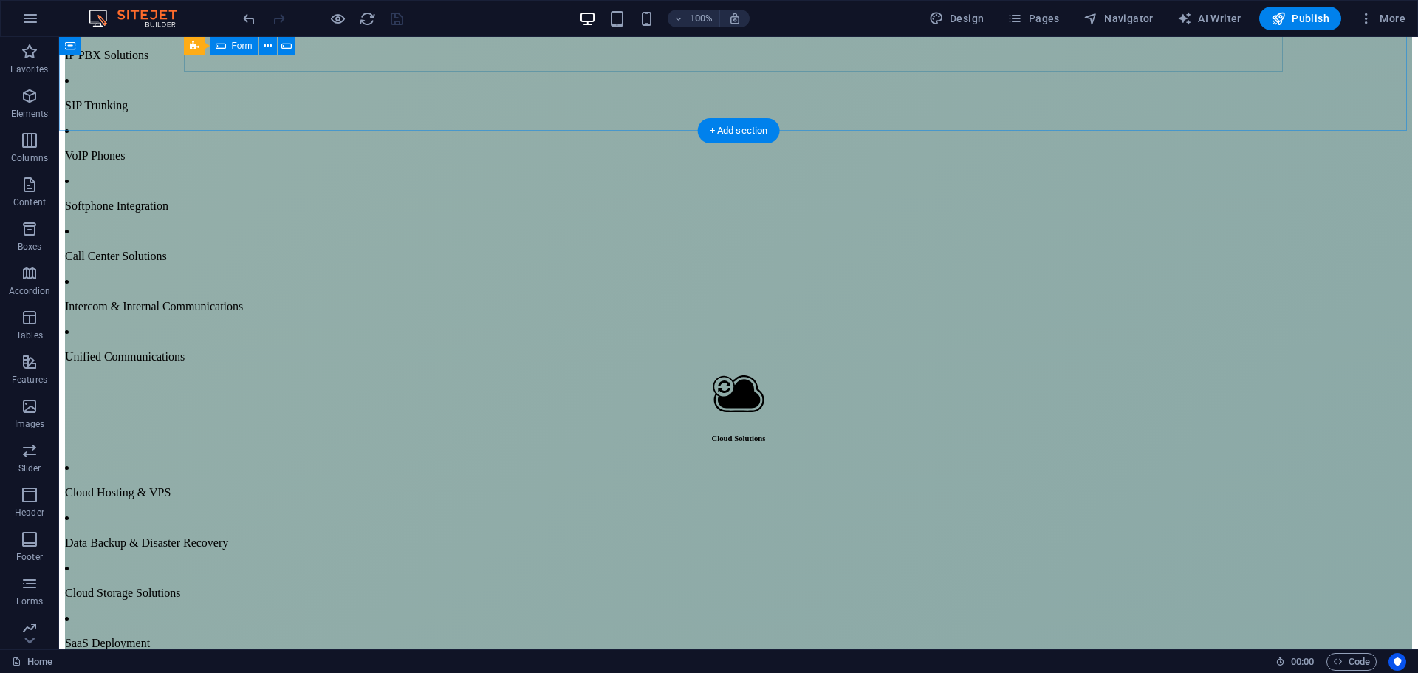
scroll to position [5169, 0]
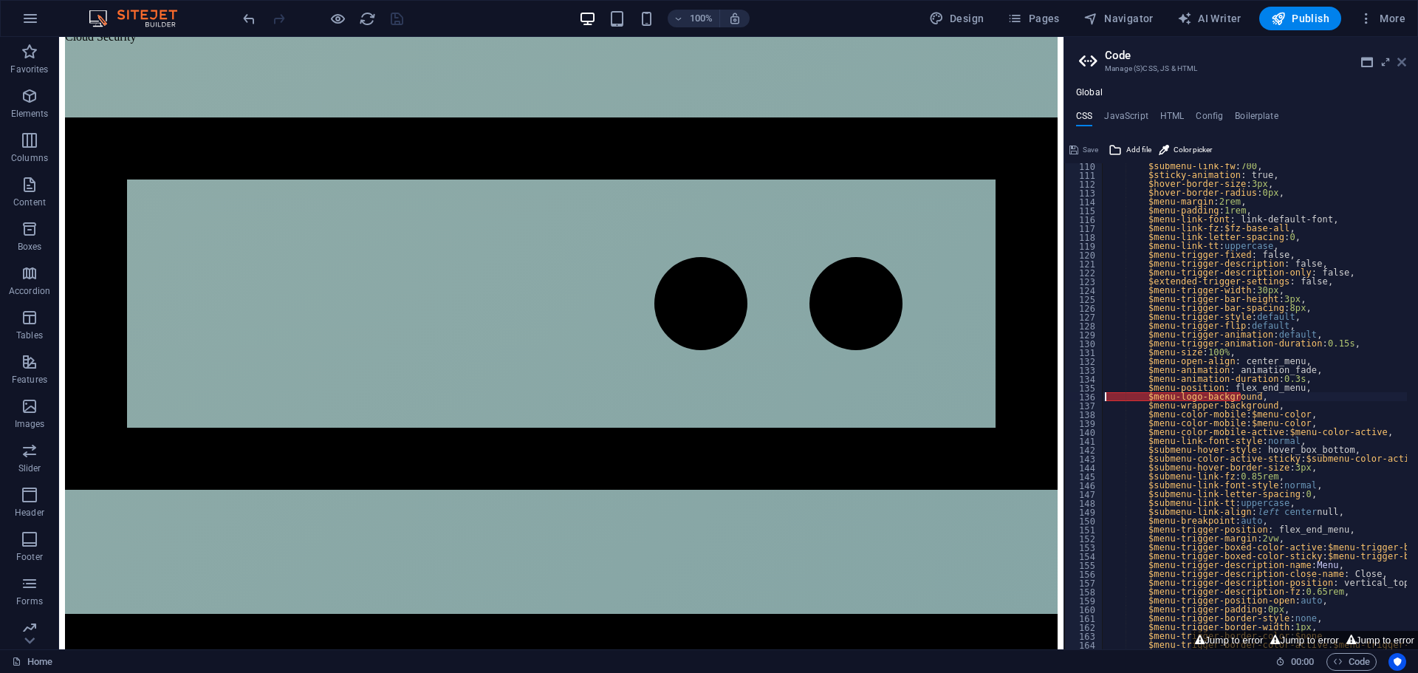
click at [1403, 60] on icon at bounding box center [1402, 62] width 9 height 12
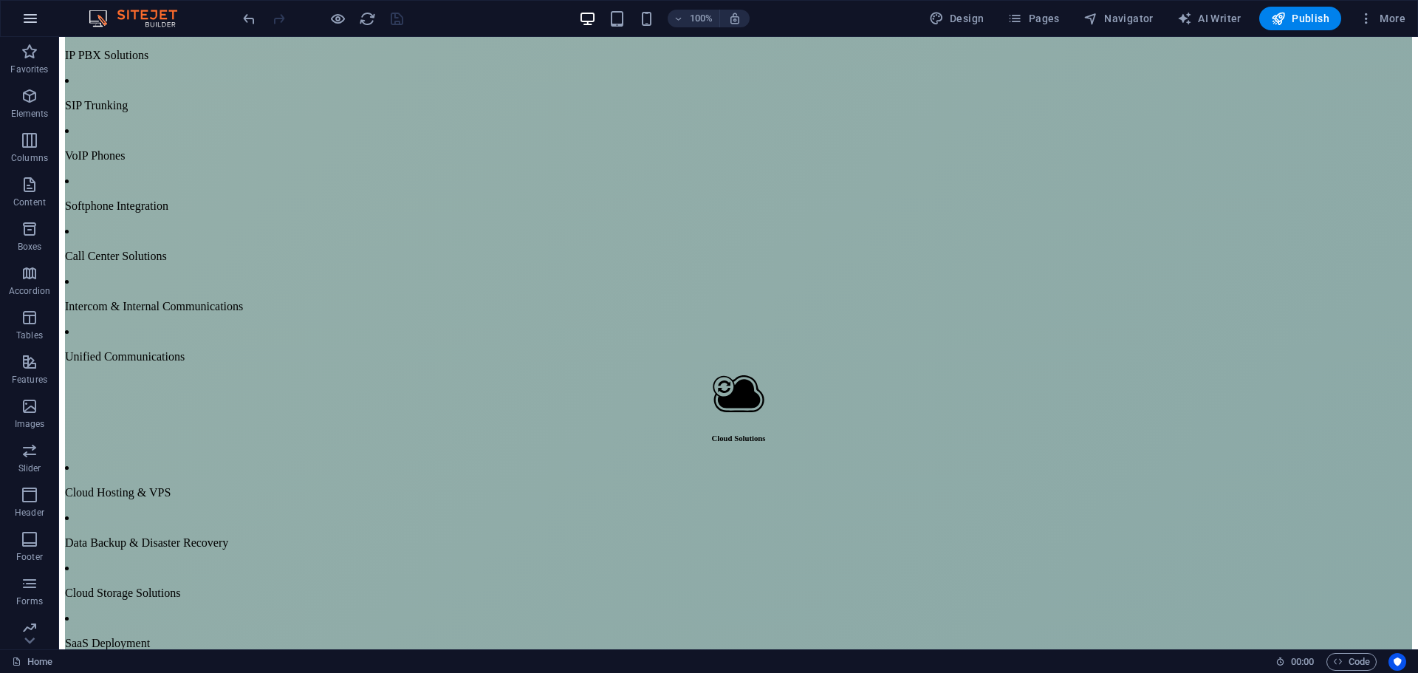
click at [34, 22] on icon "button" at bounding box center [30, 19] width 18 height 18
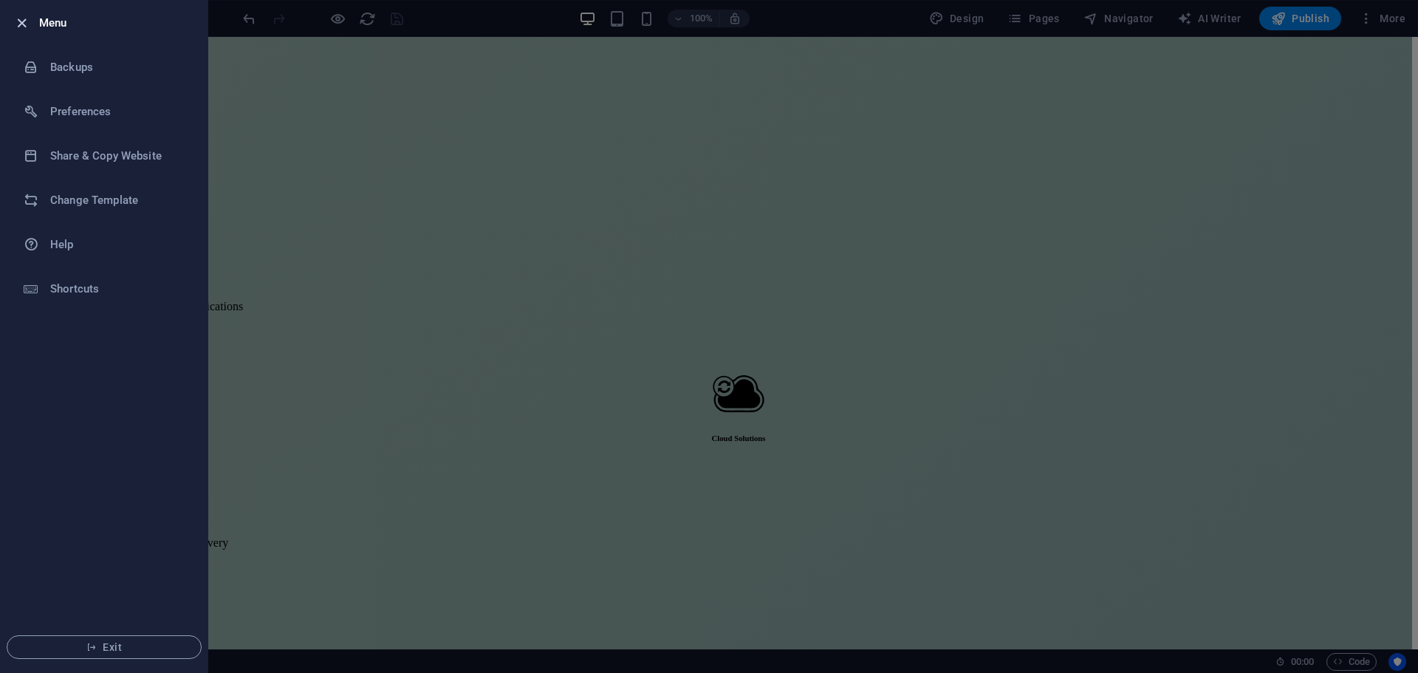
click at [21, 21] on icon "button" at bounding box center [21, 23] width 17 height 17
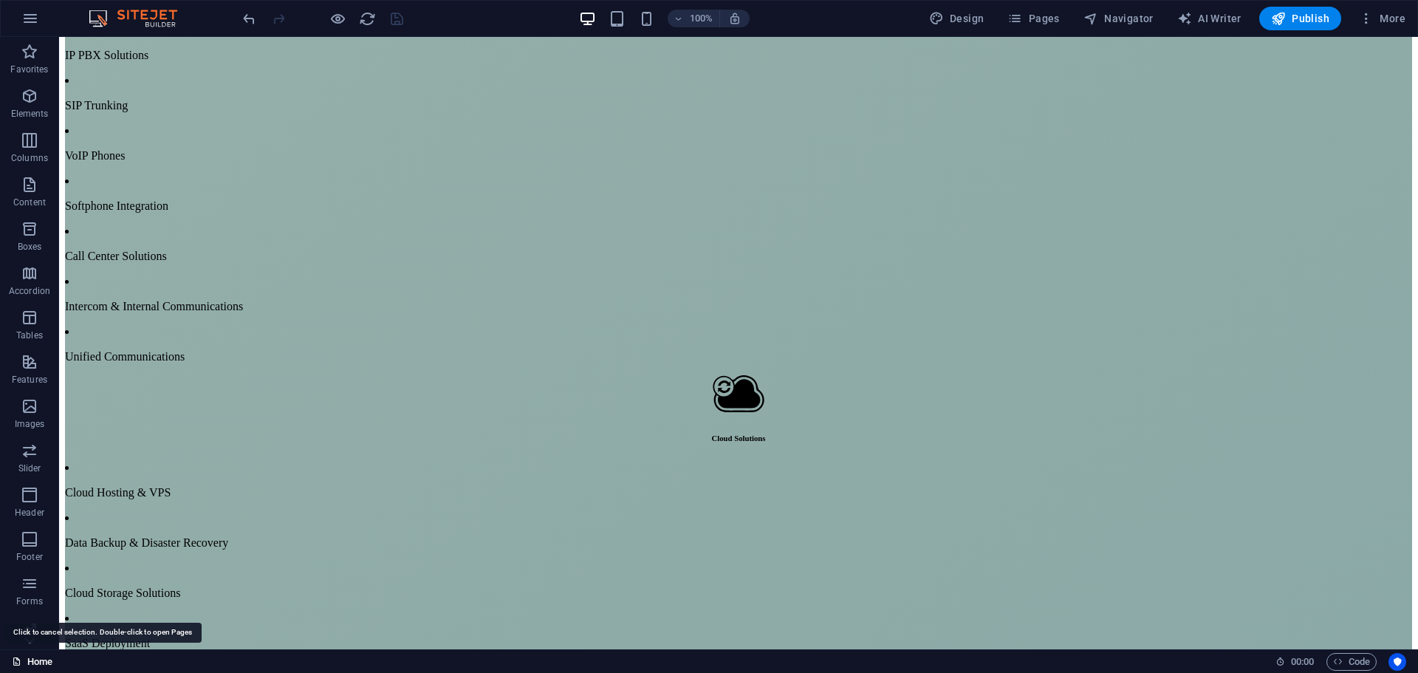
click at [34, 666] on link "Home" at bounding box center [32, 662] width 41 height 18
click at [43, 659] on link "Home" at bounding box center [32, 662] width 41 height 18
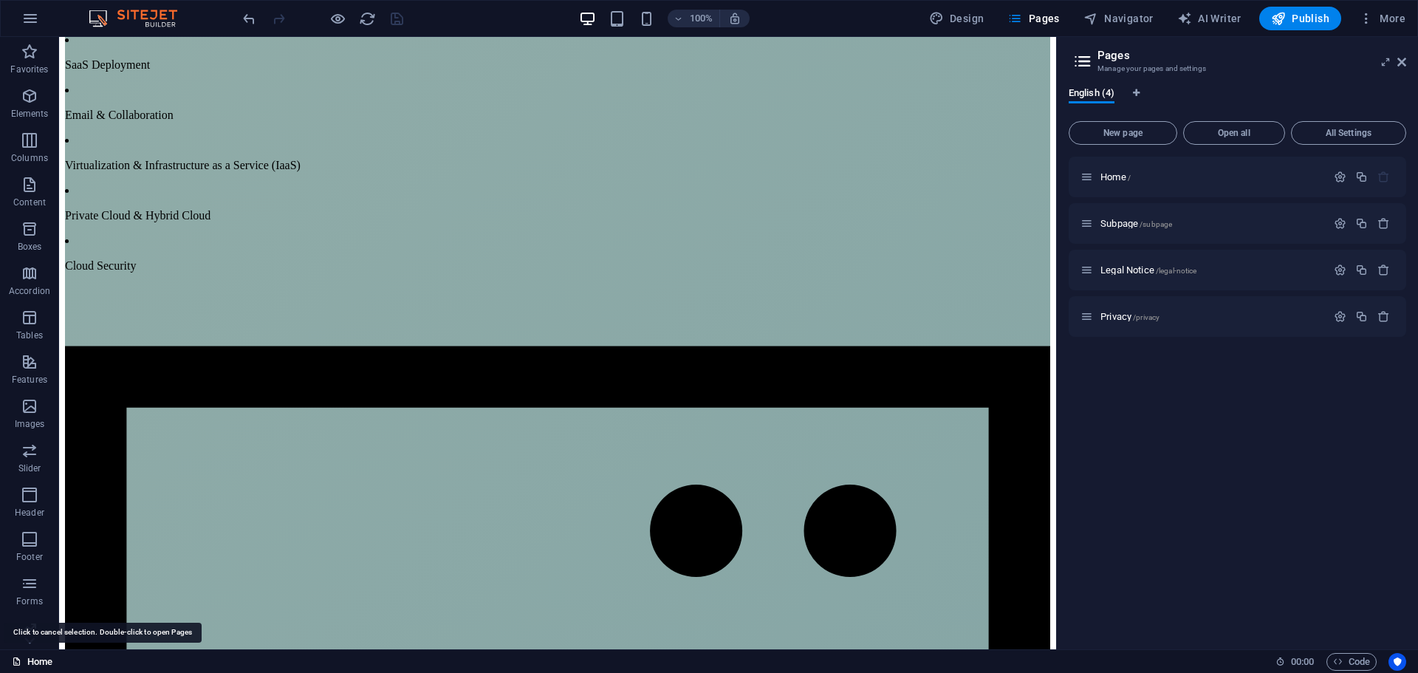
scroll to position [5195, 0]
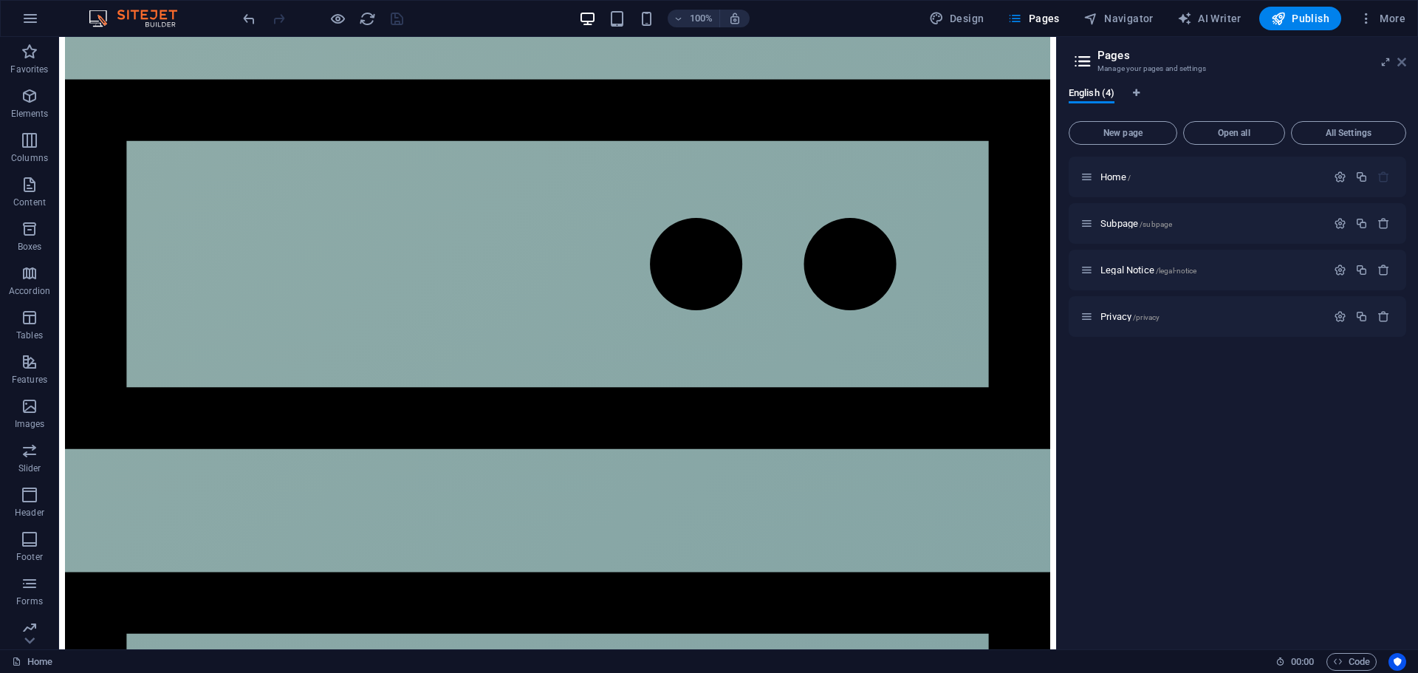
click at [1399, 61] on icon at bounding box center [1402, 62] width 9 height 12
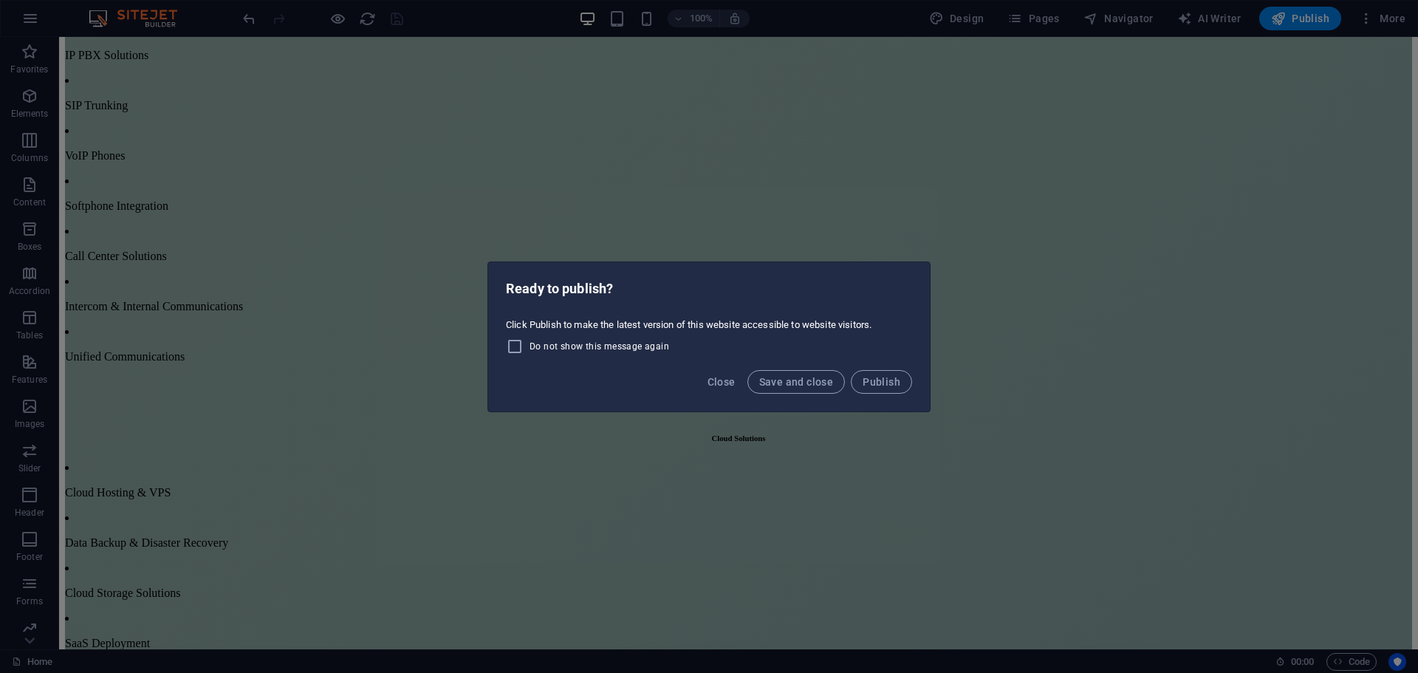
click at [651, 347] on span "Do not show this message again" at bounding box center [600, 347] width 140 height 12
click at [530, 347] on input "Do not show this message again" at bounding box center [518, 347] width 24 height 18
checkbox input "true"
